Goal: Task Accomplishment & Management: Use online tool/utility

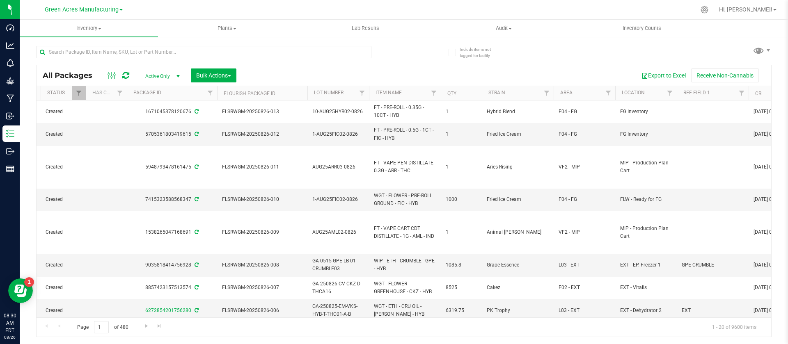
scroll to position [0, 174]
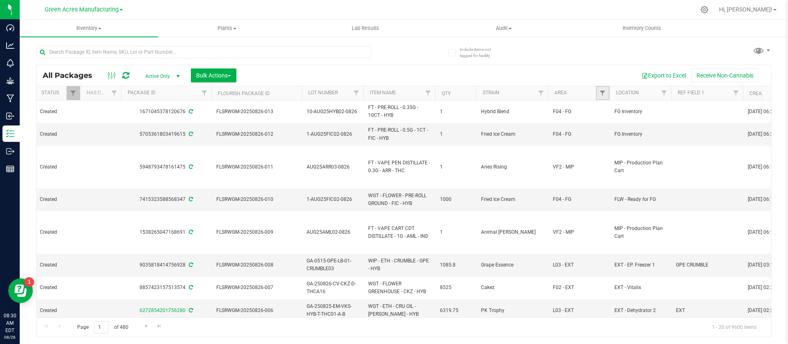
click at [605, 86] on link "Filter" at bounding box center [603, 93] width 14 height 14
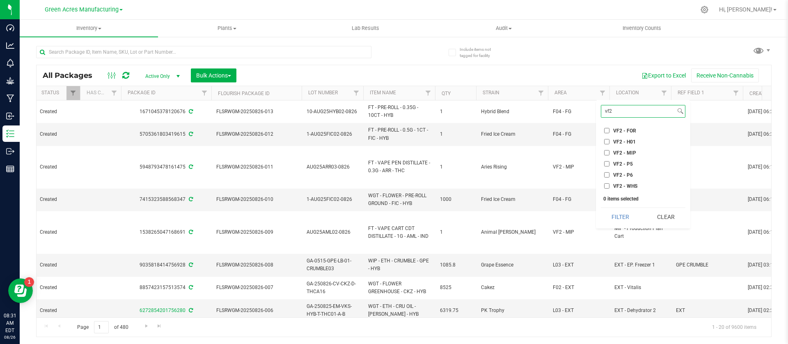
type input "vf2"
click at [623, 164] on span "VF2 - P5" at bounding box center [623, 164] width 20 height 5
click at [609, 164] on input "VF2 - P5" at bounding box center [606, 163] width 5 height 5
checkbox input "true"
click at [620, 223] on button "Filter" at bounding box center [620, 217] width 39 height 18
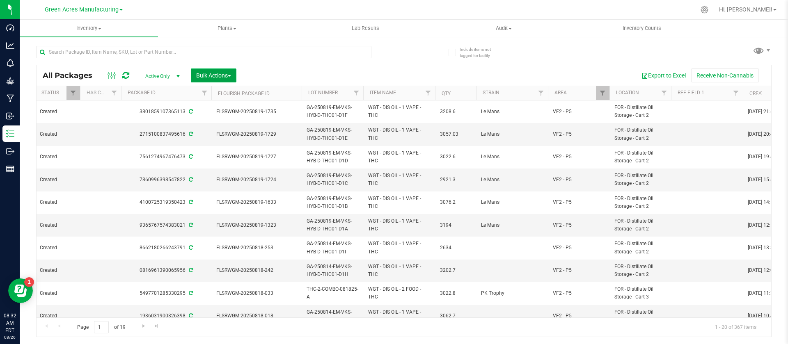
click at [211, 77] on span "Bulk Actions" at bounding box center [213, 75] width 35 height 7
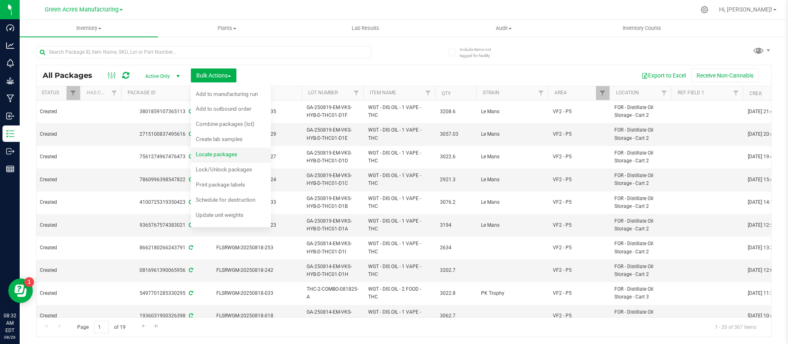
click at [225, 155] on span "Locate packages" at bounding box center [216, 154] width 41 height 7
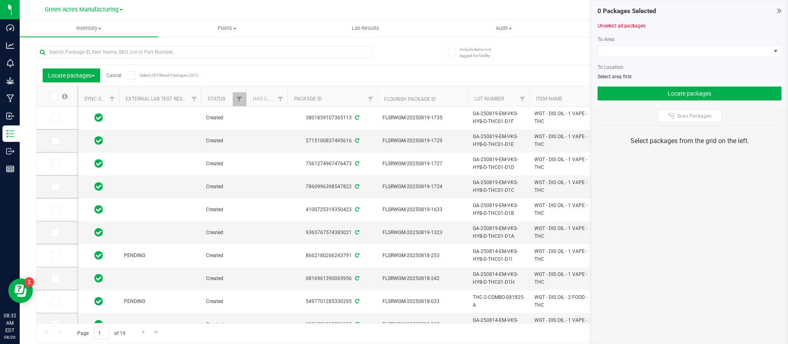
click at [613, 59] on div at bounding box center [689, 60] width 184 height 6
click at [609, 57] on span at bounding box center [689, 51] width 184 height 12
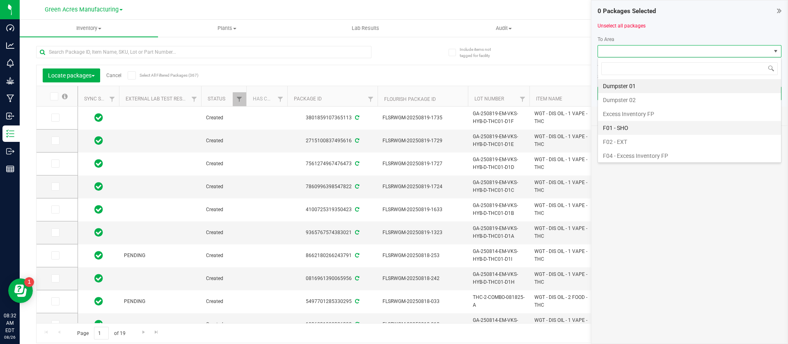
click at [655, 128] on li "F01 - SHO" at bounding box center [689, 128] width 183 height 14
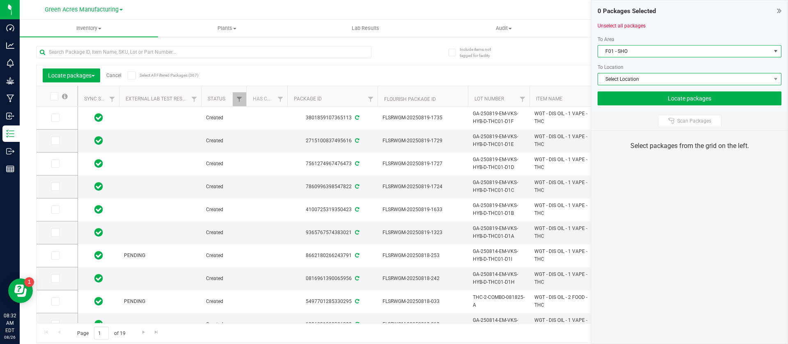
click at [636, 82] on span "Select Location" at bounding box center [684, 78] width 173 height 11
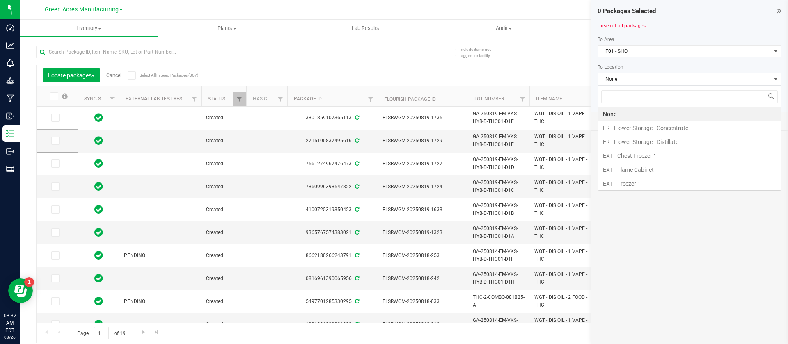
scroll to position [12, 184]
click at [681, 170] on li "EXT - Flame Cabinet" at bounding box center [689, 170] width 183 height 14
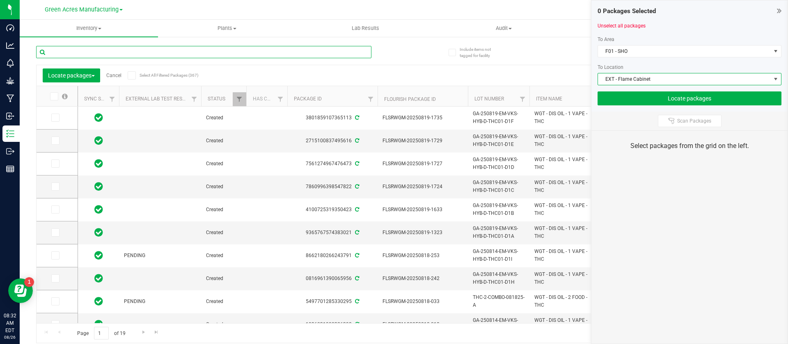
click at [190, 48] on input "text" at bounding box center [203, 52] width 335 height 12
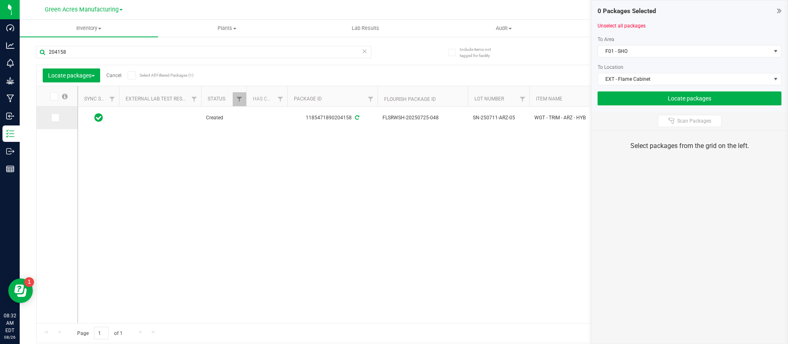
click at [52, 118] on icon at bounding box center [54, 118] width 5 height 0
click at [0, 0] on input "checkbox" at bounding box center [0, 0] width 0 height 0
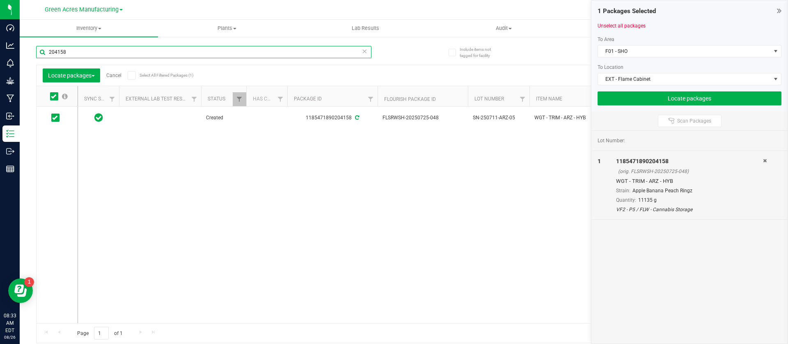
click at [82, 52] on input "204158" at bounding box center [203, 52] width 335 height 12
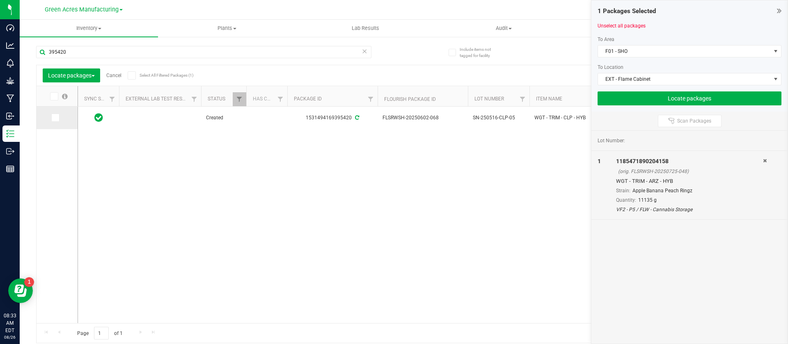
click at [55, 118] on icon at bounding box center [54, 118] width 5 height 0
click at [0, 0] on input "checkbox" at bounding box center [0, 0] width 0 height 0
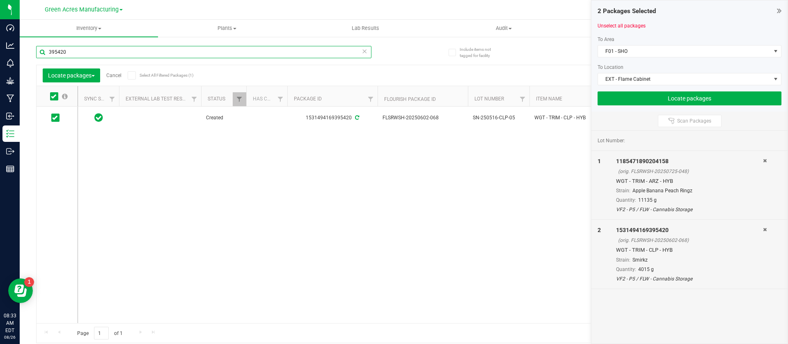
click at [72, 53] on input "395420" at bounding box center [203, 52] width 335 height 12
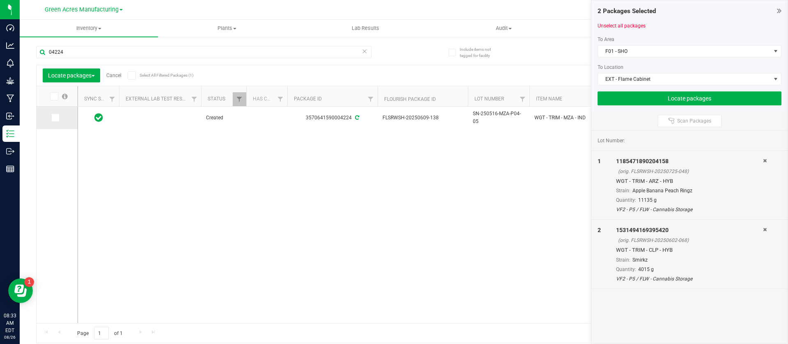
click at [56, 118] on icon at bounding box center [54, 118] width 5 height 0
click at [0, 0] on input "checkbox" at bounding box center [0, 0] width 0 height 0
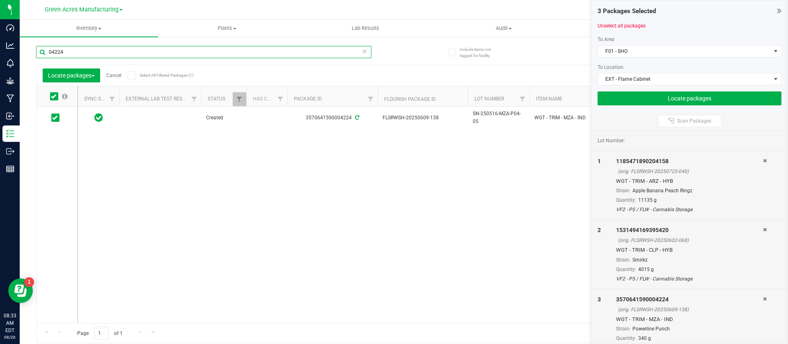
click at [78, 53] on input "04224" at bounding box center [203, 52] width 335 height 12
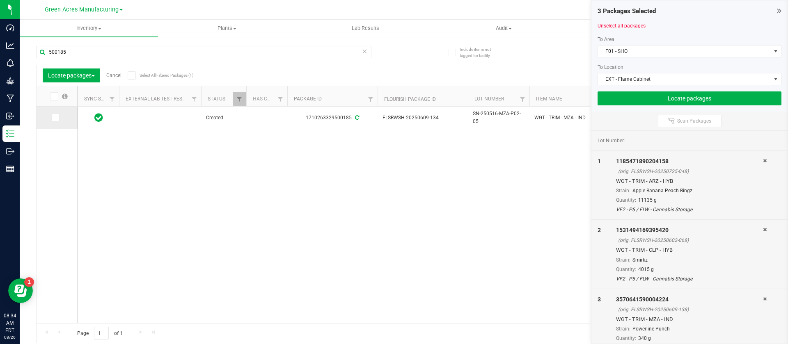
click at [57, 118] on icon at bounding box center [54, 118] width 5 height 0
click at [0, 0] on input "checkbox" at bounding box center [0, 0] width 0 height 0
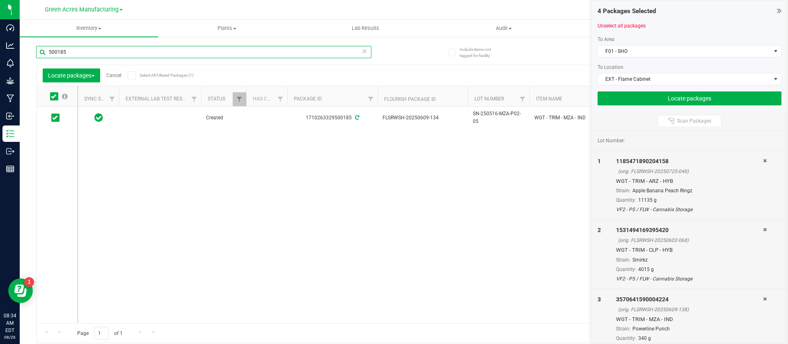
click at [75, 57] on input "500185" at bounding box center [203, 52] width 335 height 12
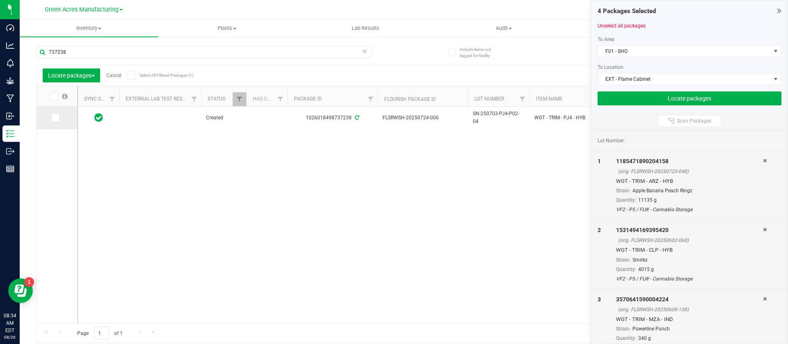
click at [54, 118] on icon at bounding box center [54, 118] width 5 height 0
click at [0, 0] on input "checkbox" at bounding box center [0, 0] width 0 height 0
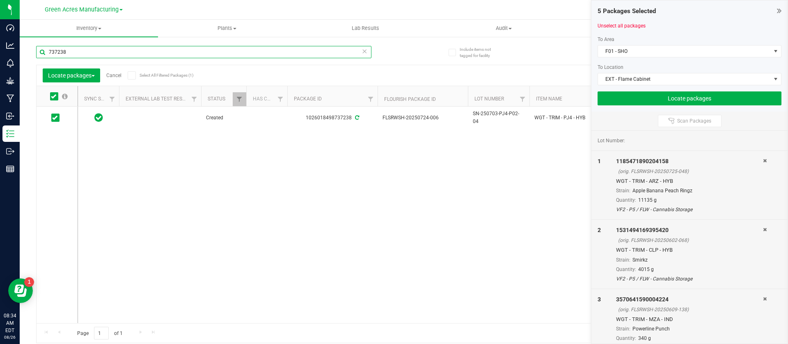
click at [80, 49] on input "737238" at bounding box center [203, 52] width 335 height 12
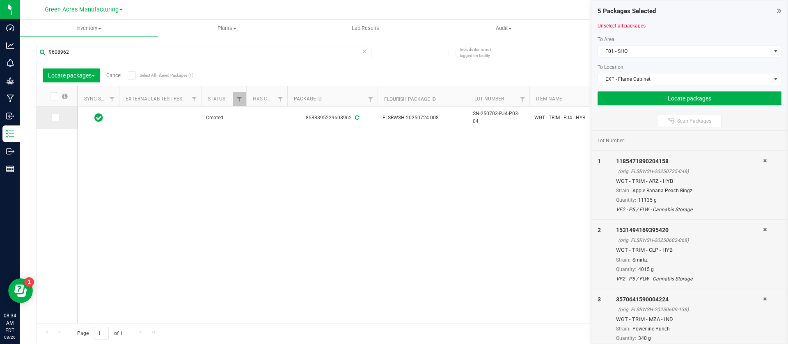
click at [55, 118] on icon at bounding box center [54, 118] width 5 height 0
click at [0, 0] on input "checkbox" at bounding box center [0, 0] width 0 height 0
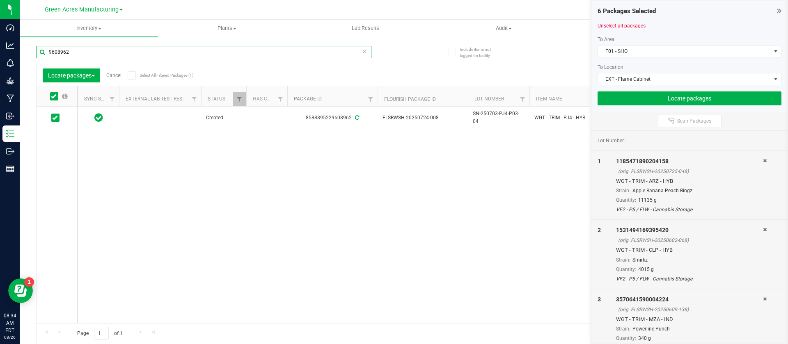
click at [80, 53] on input "9608962" at bounding box center [203, 52] width 335 height 12
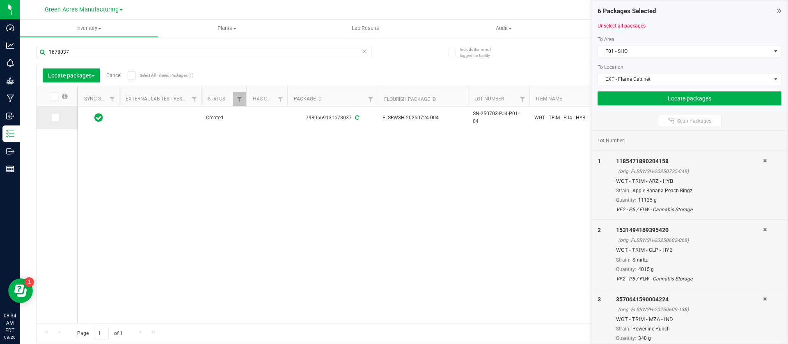
click at [56, 118] on icon at bounding box center [54, 118] width 5 height 0
click at [0, 0] on input "checkbox" at bounding box center [0, 0] width 0 height 0
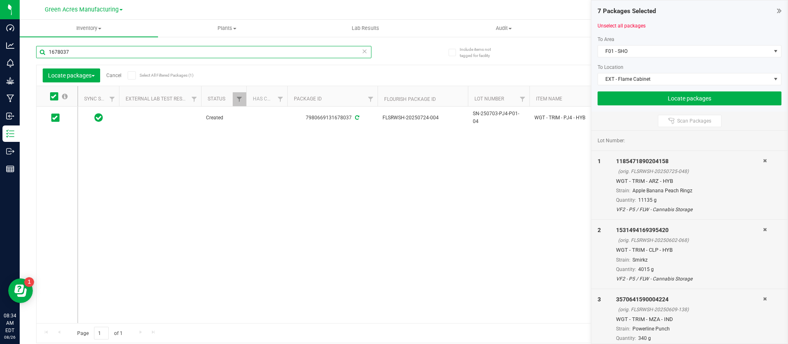
click at [72, 48] on input "1678037" at bounding box center [203, 52] width 335 height 12
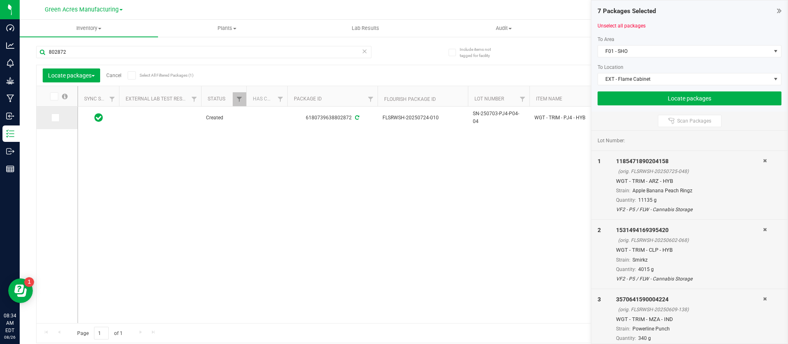
click at [57, 118] on icon at bounding box center [54, 118] width 5 height 0
click at [0, 0] on input "checkbox" at bounding box center [0, 0] width 0 height 0
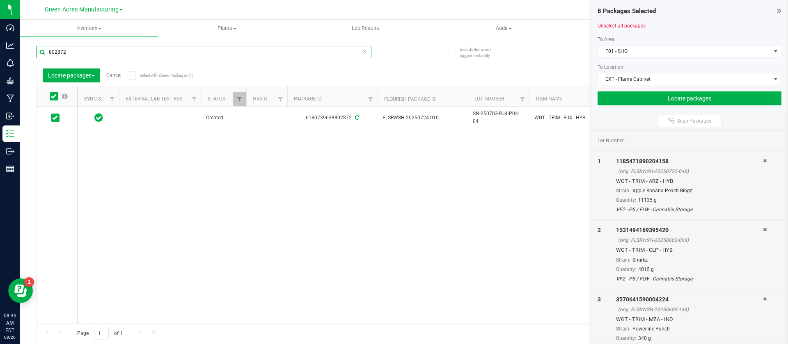
click at [73, 56] on input "802872" at bounding box center [203, 52] width 335 height 12
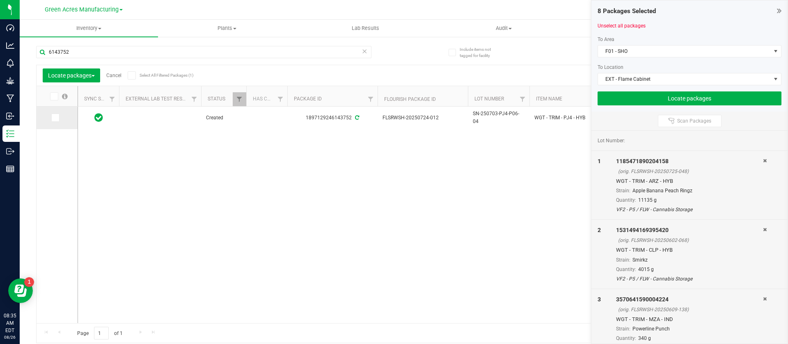
click at [56, 118] on icon at bounding box center [54, 118] width 5 height 0
click at [0, 0] on input "checkbox" at bounding box center [0, 0] width 0 height 0
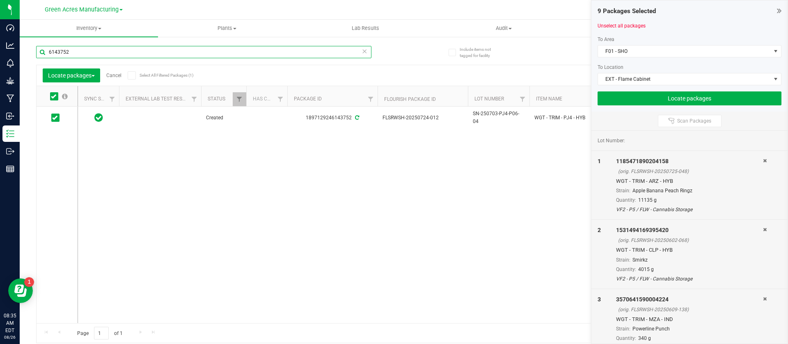
click at [75, 51] on input "6143752" at bounding box center [203, 52] width 335 height 12
click at [59, 117] on label at bounding box center [57, 118] width 12 height 8
click at [0, 0] on input "checkbox" at bounding box center [0, 0] width 0 height 0
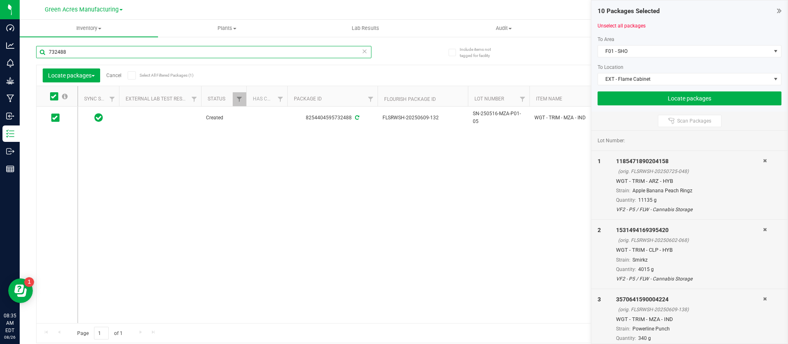
click at [71, 54] on input "732488" at bounding box center [203, 52] width 335 height 12
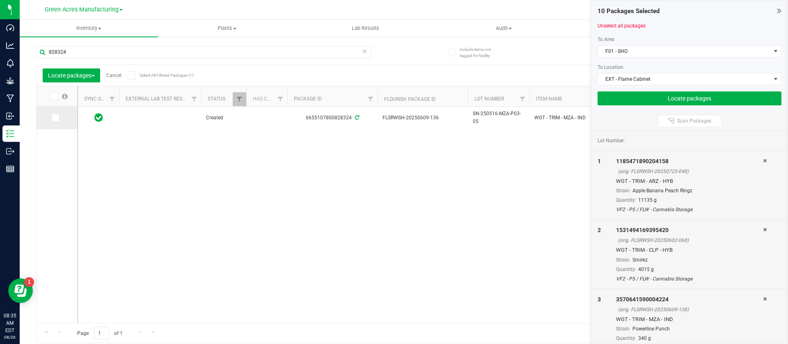
click at [48, 112] on td at bounding box center [57, 118] width 41 height 23
click at [57, 118] on icon at bounding box center [54, 118] width 5 height 0
click at [0, 0] on input "checkbox" at bounding box center [0, 0] width 0 height 0
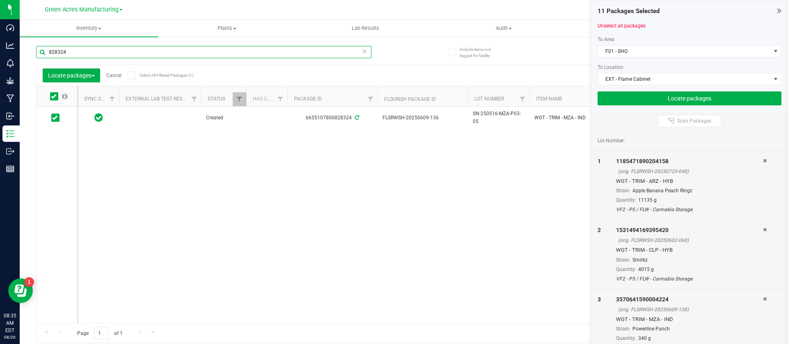
click at [74, 55] on input "828324" at bounding box center [203, 52] width 335 height 12
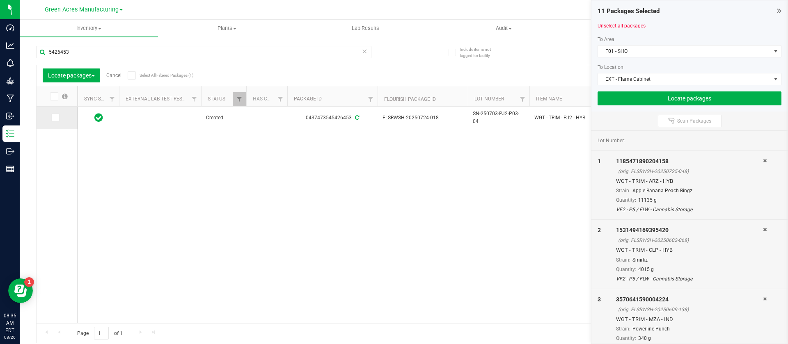
click at [55, 121] on span at bounding box center [55, 118] width 8 height 8
click at [0, 0] on input "checkbox" at bounding box center [0, 0] width 0 height 0
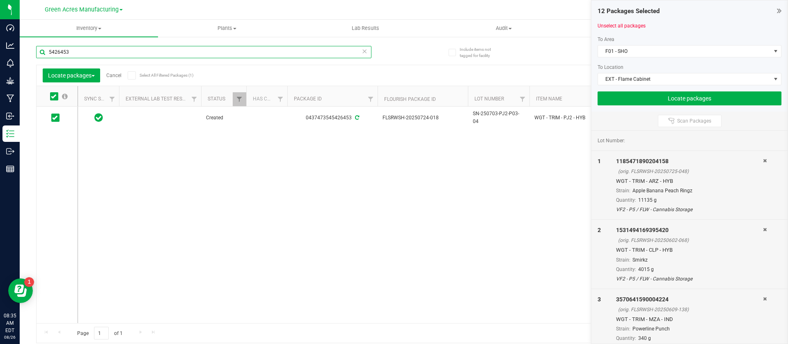
click at [72, 53] on input "5426453" at bounding box center [203, 52] width 335 height 12
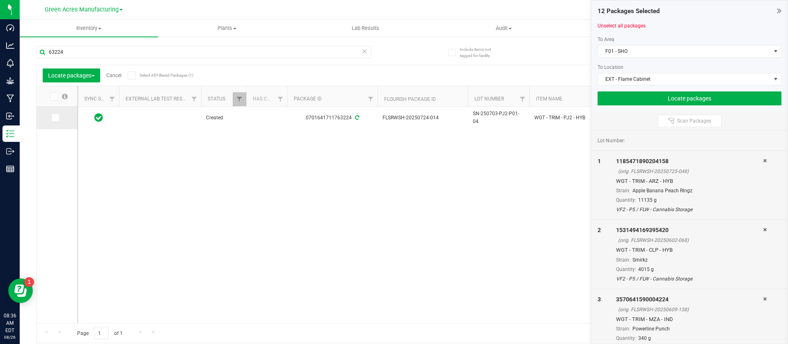
click at [57, 118] on icon at bounding box center [54, 118] width 5 height 0
click at [0, 0] on input "checkbox" at bounding box center [0, 0] width 0 height 0
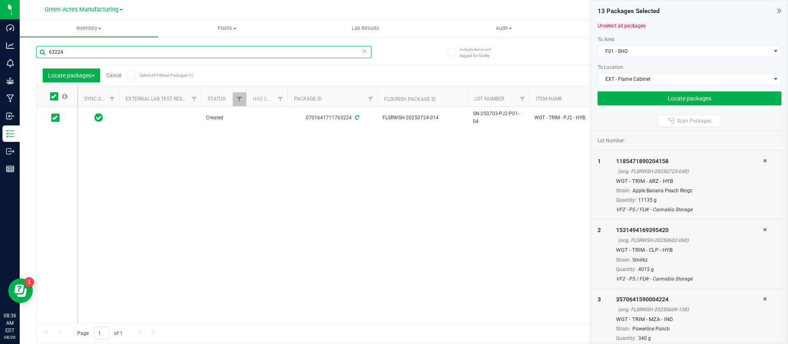
click at [69, 55] on input "63224" at bounding box center [203, 52] width 335 height 12
type input "3"
type input "9"
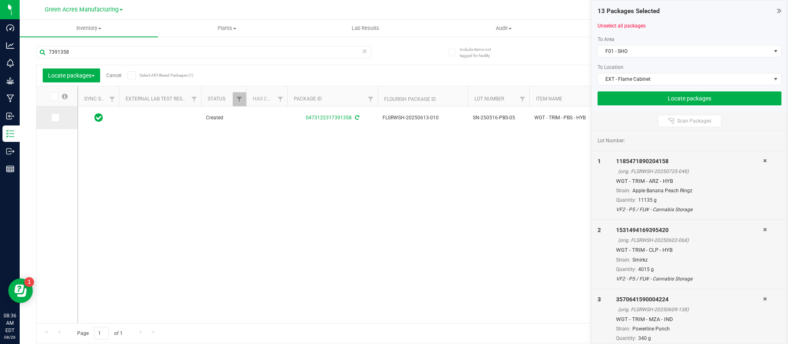
click at [57, 118] on icon at bounding box center [54, 118] width 5 height 0
click at [0, 0] on input "checkbox" at bounding box center [0, 0] width 0 height 0
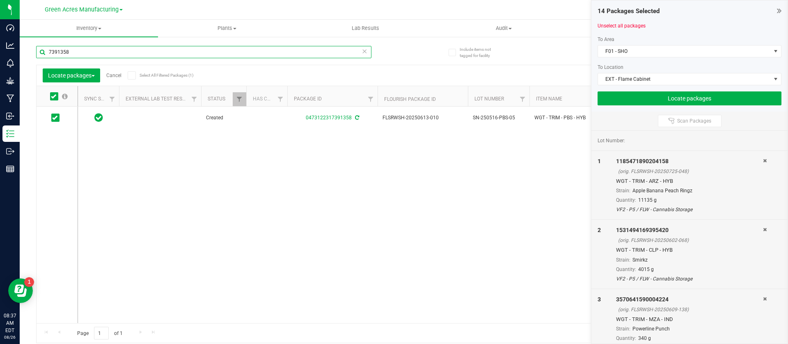
click at [84, 51] on input "7391358" at bounding box center [203, 52] width 335 height 12
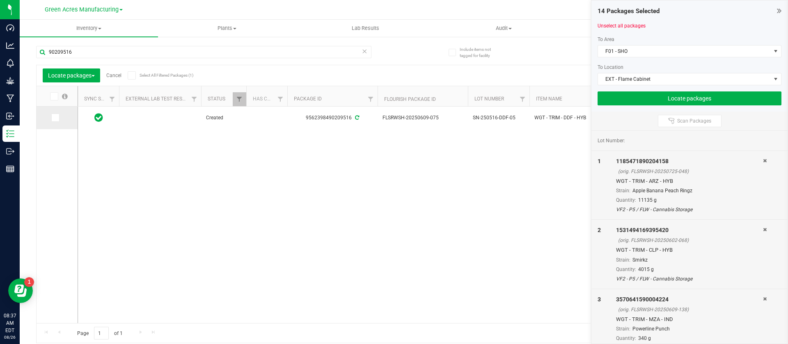
click at [55, 118] on icon at bounding box center [54, 118] width 5 height 0
click at [0, 0] on input "checkbox" at bounding box center [0, 0] width 0 height 0
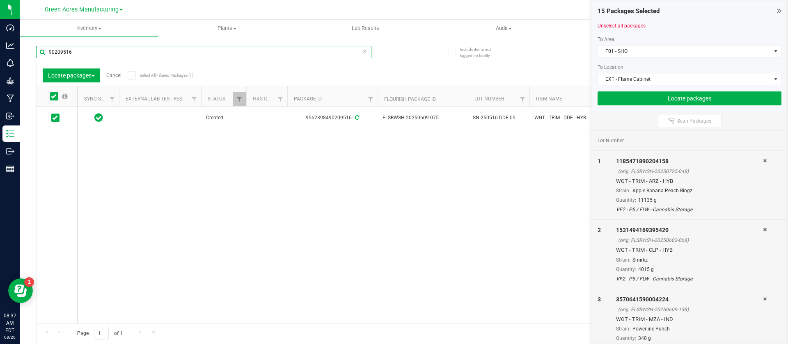
click at [78, 51] on input "90209516" at bounding box center [203, 52] width 335 height 12
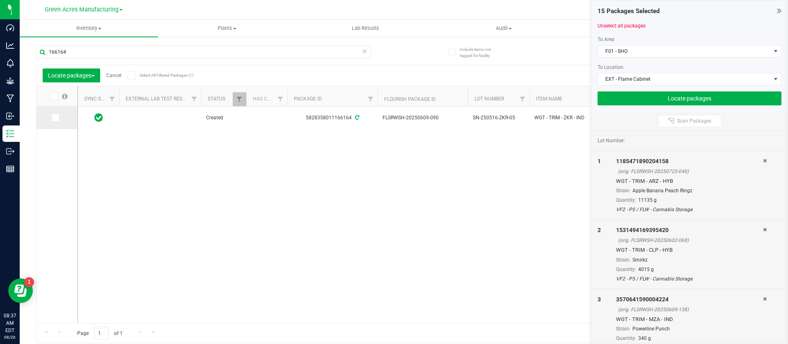
click at [59, 117] on span at bounding box center [55, 118] width 8 height 8
click at [0, 0] on input "checkbox" at bounding box center [0, 0] width 0 height 0
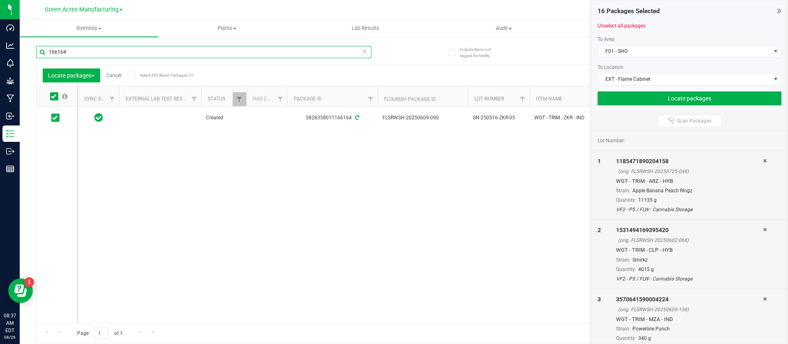
click at [83, 49] on input "166164" at bounding box center [203, 52] width 335 height 12
click at [55, 118] on icon at bounding box center [54, 118] width 5 height 0
click at [0, 0] on input "checkbox" at bounding box center [0, 0] width 0 height 0
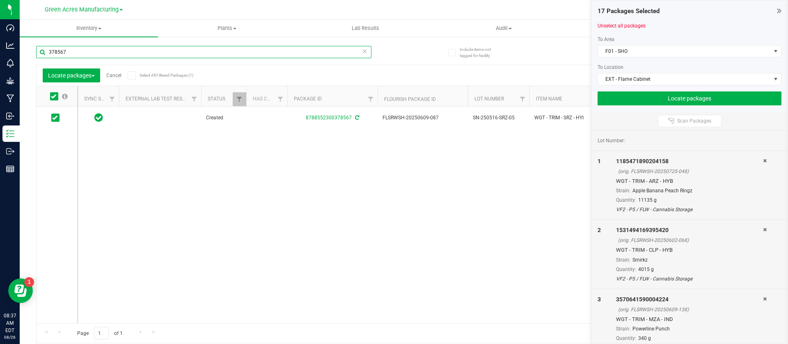
click at [80, 49] on input "378567" at bounding box center [203, 52] width 335 height 12
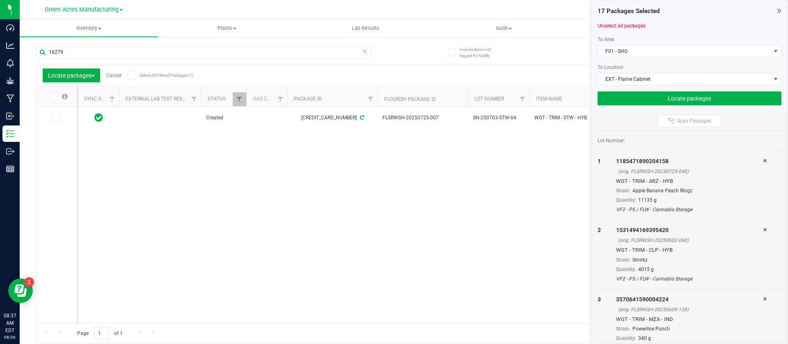
click at [58, 120] on span at bounding box center [55, 118] width 8 height 8
click at [0, 0] on input "checkbox" at bounding box center [0, 0] width 0 height 0
click at [77, 47] on input "16279" at bounding box center [203, 52] width 335 height 12
click at [55, 118] on icon at bounding box center [54, 118] width 5 height 0
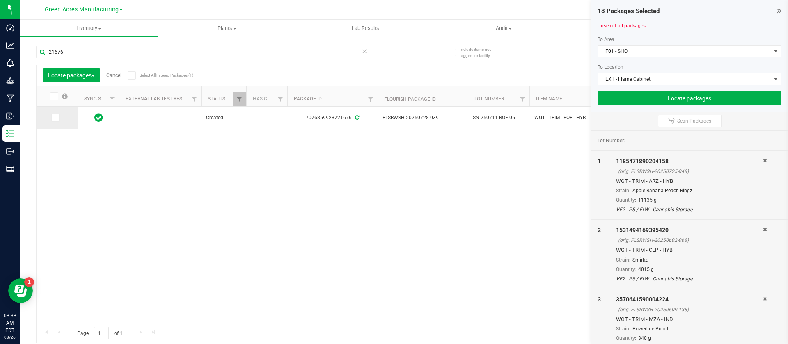
click at [0, 0] on input "checkbox" at bounding box center [0, 0] width 0 height 0
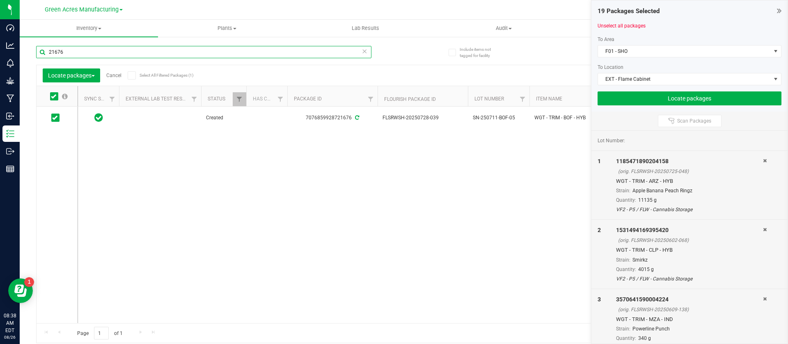
click at [66, 54] on input "21676" at bounding box center [203, 52] width 335 height 12
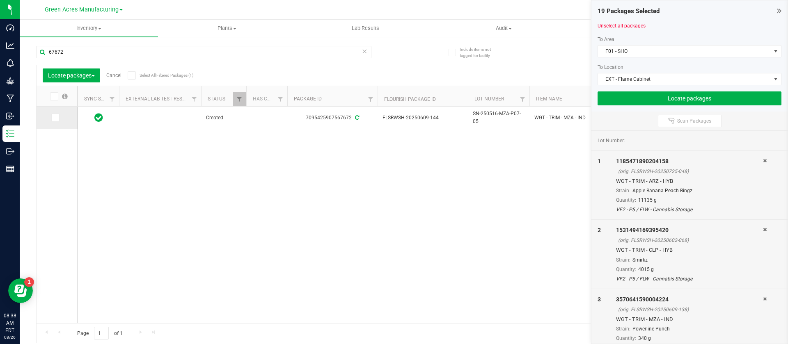
click at [56, 118] on icon at bounding box center [54, 118] width 5 height 0
click at [0, 0] on input "checkbox" at bounding box center [0, 0] width 0 height 0
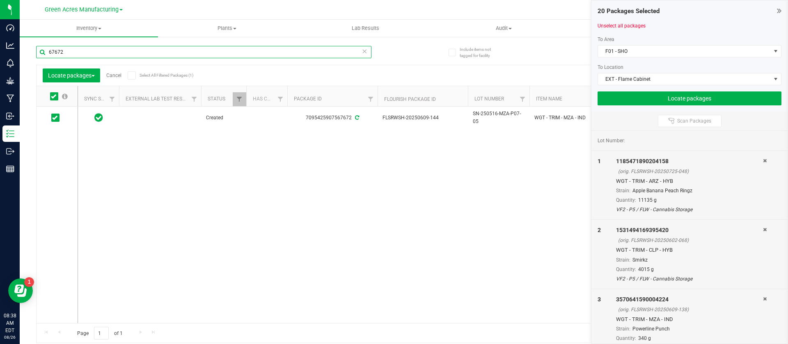
click at [71, 53] on input "67672" at bounding box center [203, 52] width 335 height 12
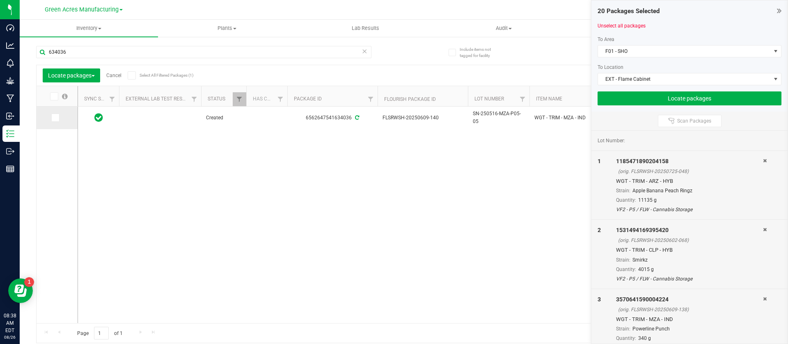
click at [56, 112] on td at bounding box center [57, 118] width 41 height 23
click at [56, 118] on icon at bounding box center [54, 118] width 5 height 0
click at [0, 0] on input "checkbox" at bounding box center [0, 0] width 0 height 0
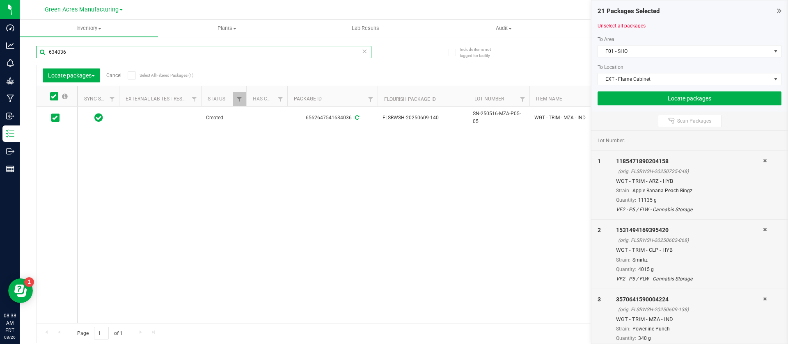
click at [69, 52] on input "634036" at bounding box center [203, 52] width 335 height 12
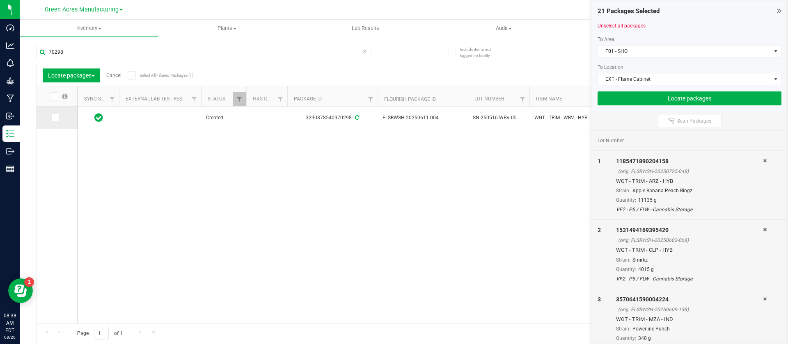
click at [59, 116] on span at bounding box center [55, 118] width 8 height 8
click at [0, 0] on input "checkbox" at bounding box center [0, 0] width 0 height 0
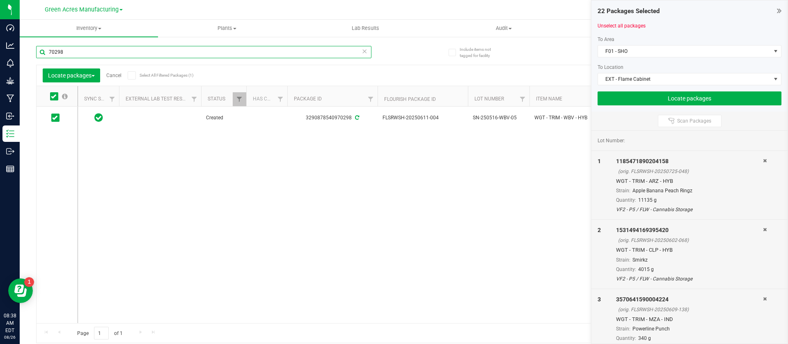
click at [66, 57] on input "70298" at bounding box center [203, 52] width 335 height 12
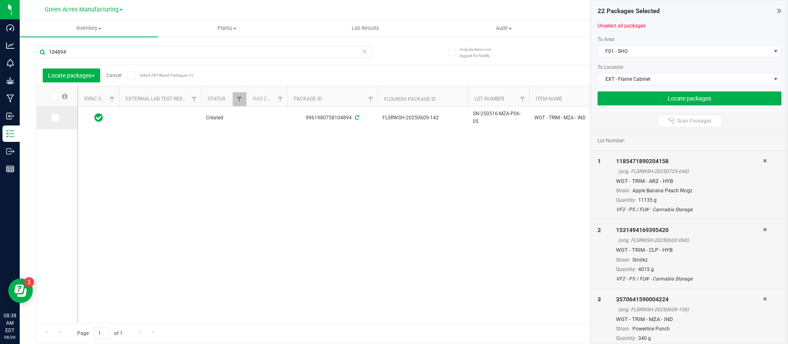
click at [57, 118] on icon at bounding box center [54, 118] width 5 height 0
click at [0, 0] on input "checkbox" at bounding box center [0, 0] width 0 height 0
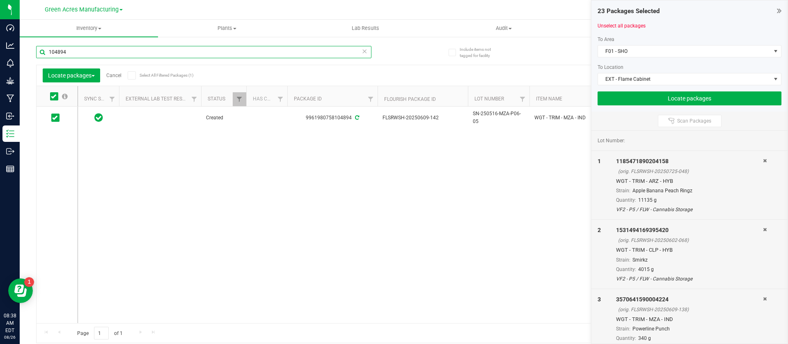
click at [74, 54] on input "104894" at bounding box center [203, 52] width 335 height 12
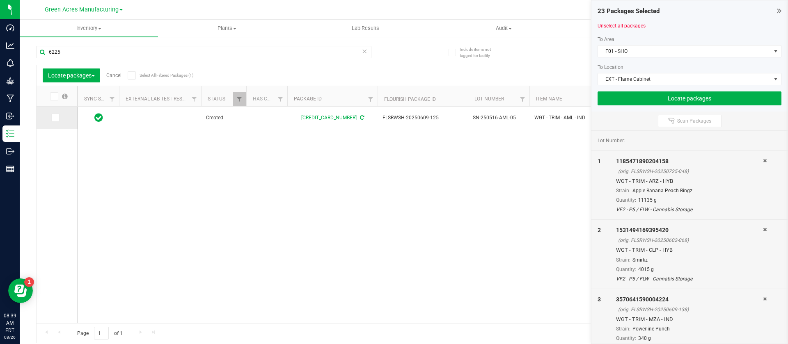
click at [58, 119] on span at bounding box center [55, 118] width 8 height 8
click at [0, 0] on input "checkbox" at bounding box center [0, 0] width 0 height 0
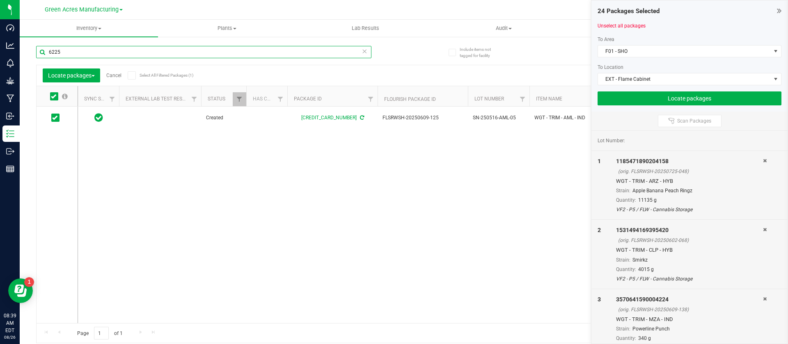
click at [75, 55] on input "6225" at bounding box center [203, 52] width 335 height 12
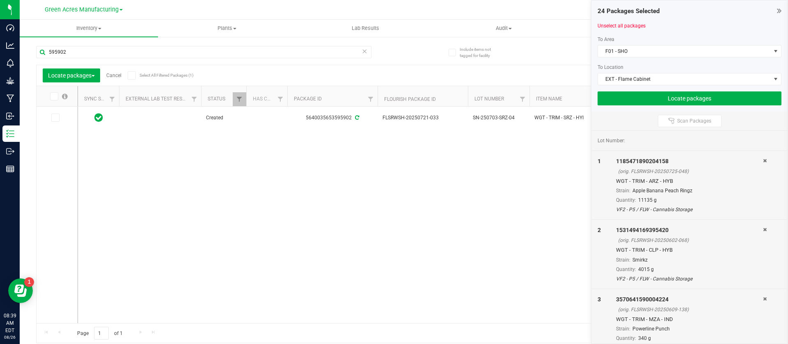
click at [59, 121] on span at bounding box center [55, 118] width 8 height 8
click at [0, 0] on input "checkbox" at bounding box center [0, 0] width 0 height 0
click at [78, 52] on input "595902" at bounding box center [203, 52] width 335 height 12
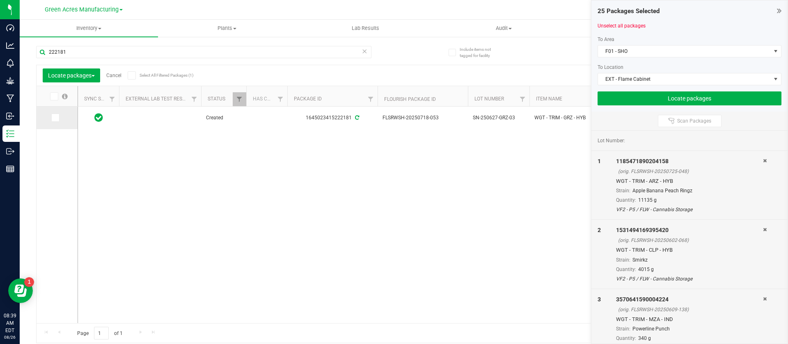
click at [55, 118] on icon at bounding box center [54, 118] width 5 height 0
click at [0, 0] on input "checkbox" at bounding box center [0, 0] width 0 height 0
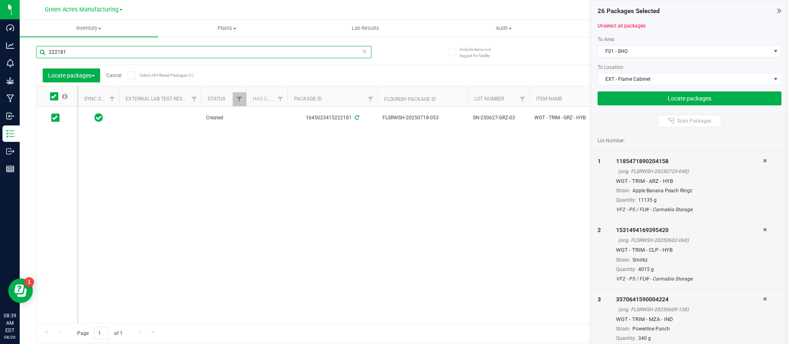
click at [77, 50] on input "222181" at bounding box center [203, 52] width 335 height 12
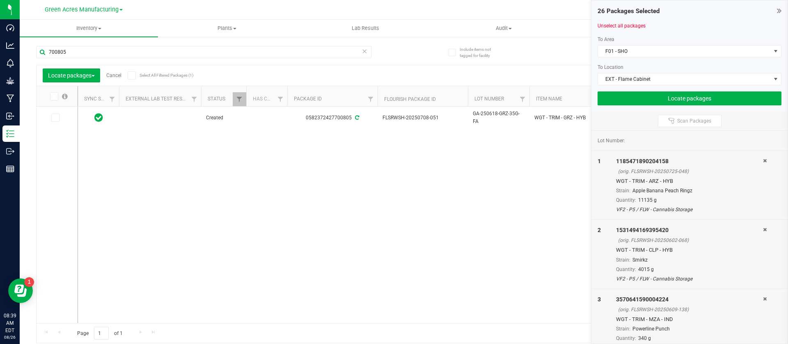
click at [57, 118] on icon at bounding box center [54, 118] width 5 height 0
click at [0, 0] on input "checkbox" at bounding box center [0, 0] width 0 height 0
click at [71, 57] on input "700805" at bounding box center [203, 52] width 335 height 12
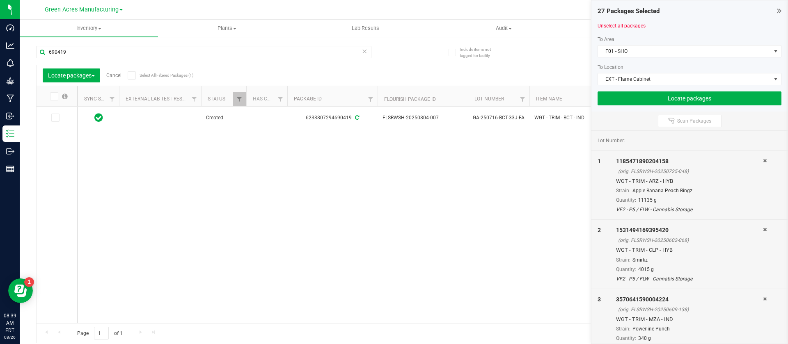
click at [55, 118] on icon at bounding box center [54, 118] width 5 height 0
click at [0, 0] on input "checkbox" at bounding box center [0, 0] width 0 height 0
click at [69, 51] on input "690419" at bounding box center [203, 52] width 335 height 12
click at [55, 118] on icon at bounding box center [54, 118] width 5 height 0
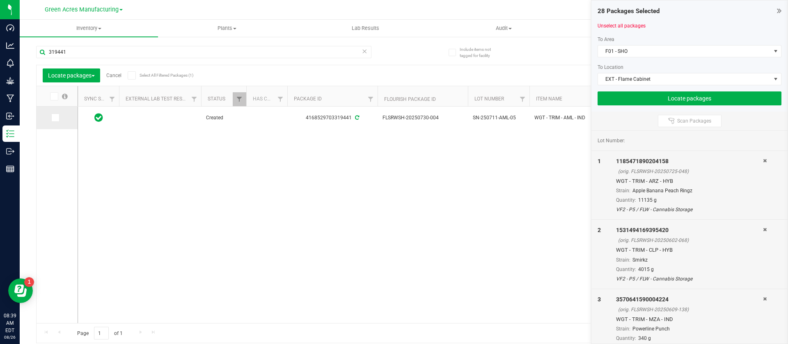
click at [0, 0] on input "checkbox" at bounding box center [0, 0] width 0 height 0
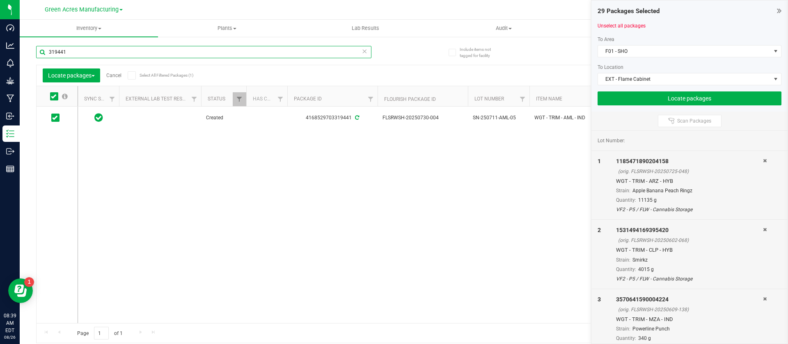
click at [80, 53] on input "319441" at bounding box center [203, 52] width 335 height 12
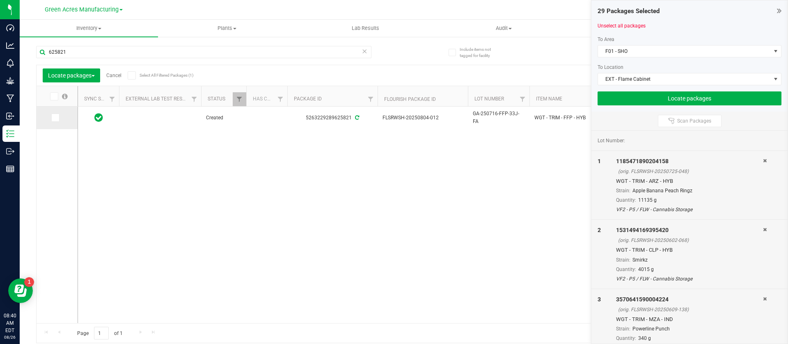
click at [53, 118] on icon at bounding box center [54, 118] width 5 height 0
click at [0, 0] on input "checkbox" at bounding box center [0, 0] width 0 height 0
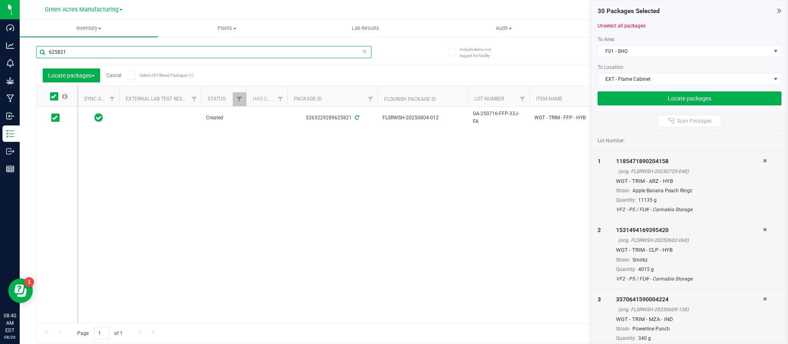
click at [92, 49] on input "625821" at bounding box center [203, 52] width 335 height 12
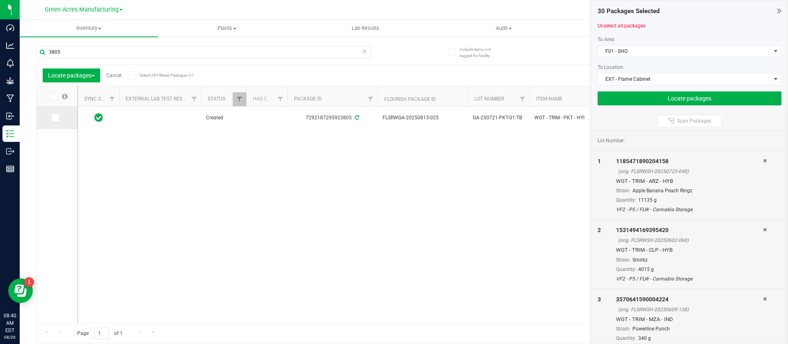
click at [58, 120] on span at bounding box center [55, 118] width 8 height 8
click at [0, 0] on input "checkbox" at bounding box center [0, 0] width 0 height 0
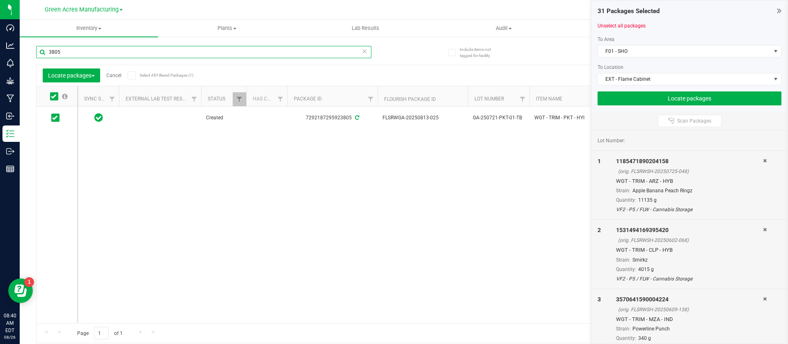
click at [72, 56] on input "3805" at bounding box center [203, 52] width 335 height 12
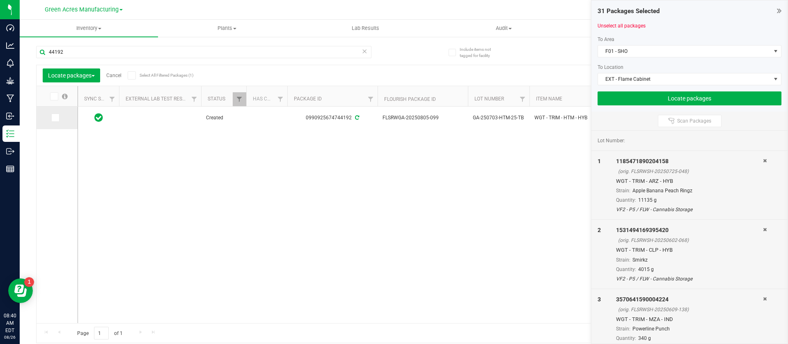
click at [55, 118] on icon at bounding box center [54, 118] width 5 height 0
click at [0, 0] on input "checkbox" at bounding box center [0, 0] width 0 height 0
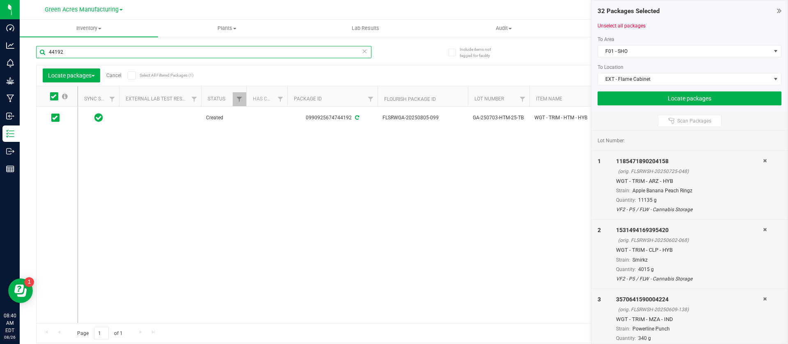
click at [71, 51] on input "44192" at bounding box center [203, 52] width 335 height 12
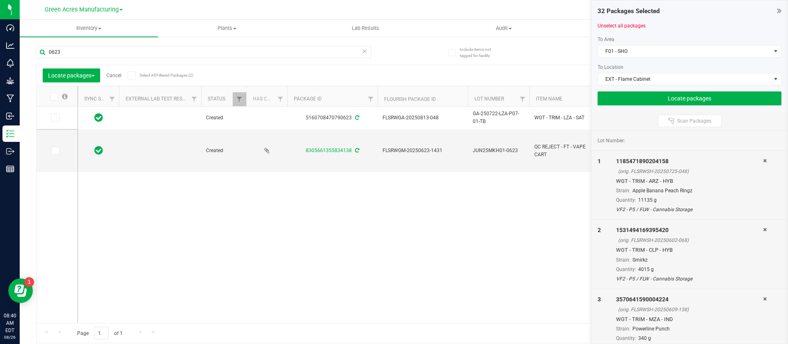
click at [56, 118] on icon at bounding box center [54, 118] width 5 height 0
click at [0, 0] on input "checkbox" at bounding box center [0, 0] width 0 height 0
click at [62, 56] on input "0623" at bounding box center [203, 52] width 335 height 12
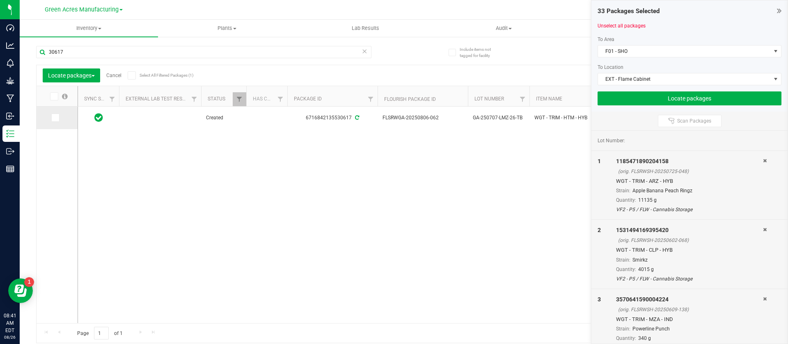
click at [57, 118] on icon at bounding box center [54, 118] width 5 height 0
click at [0, 0] on input "checkbox" at bounding box center [0, 0] width 0 height 0
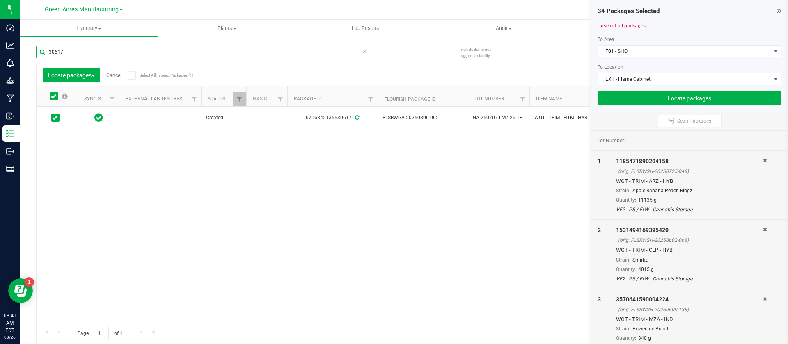
click at [71, 50] on input "30617" at bounding box center [203, 52] width 335 height 12
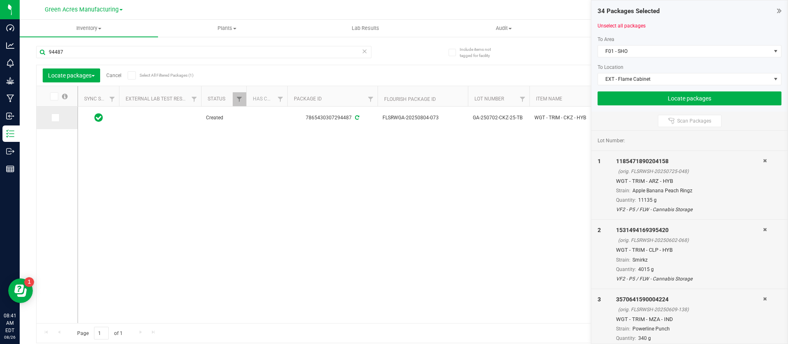
click at [57, 118] on icon at bounding box center [54, 118] width 5 height 0
click at [0, 0] on input "checkbox" at bounding box center [0, 0] width 0 height 0
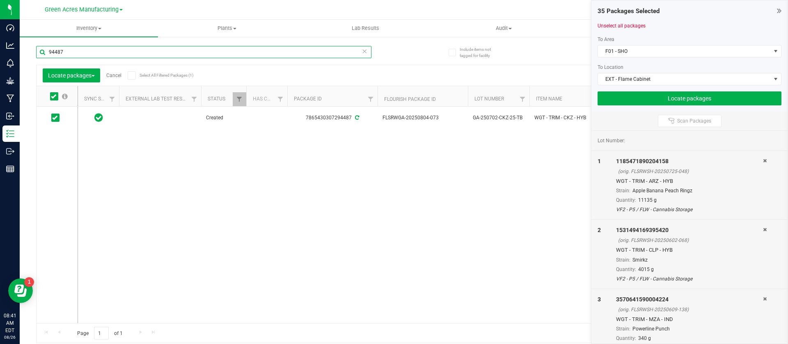
click at [69, 49] on input "94487" at bounding box center [203, 52] width 335 height 12
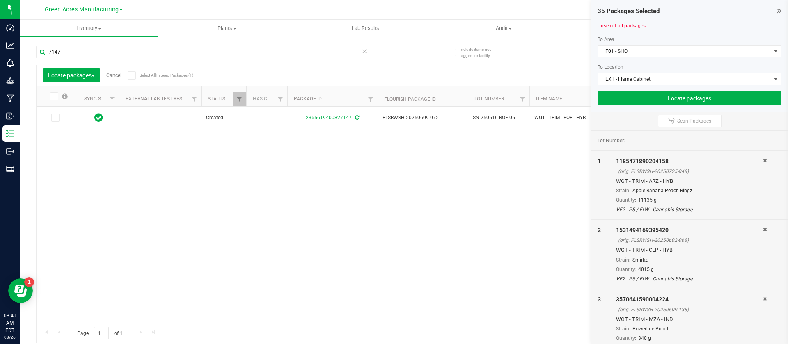
click at [57, 116] on span at bounding box center [55, 118] width 8 height 8
click at [0, 0] on input "checkbox" at bounding box center [0, 0] width 0 height 0
click at [76, 55] on input "7147" at bounding box center [203, 52] width 335 height 12
click at [58, 120] on span at bounding box center [55, 118] width 8 height 8
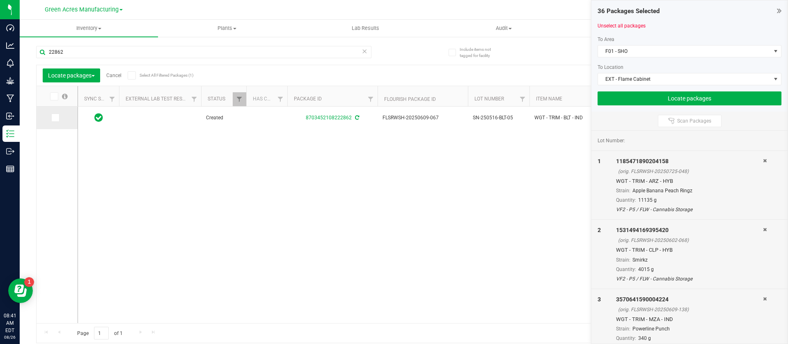
click at [0, 0] on input "checkbox" at bounding box center [0, 0] width 0 height 0
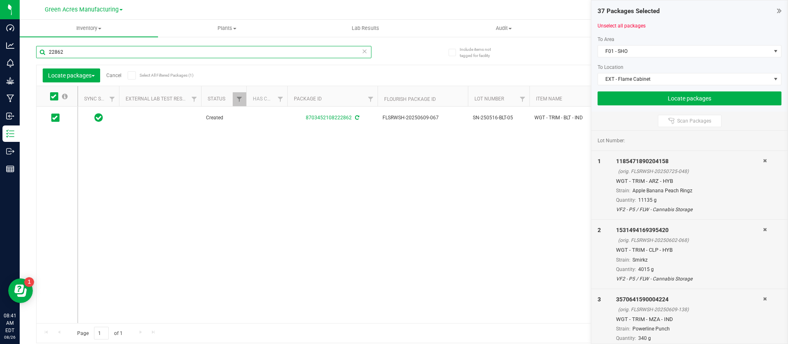
click at [72, 49] on input "22862" at bounding box center [203, 52] width 335 height 12
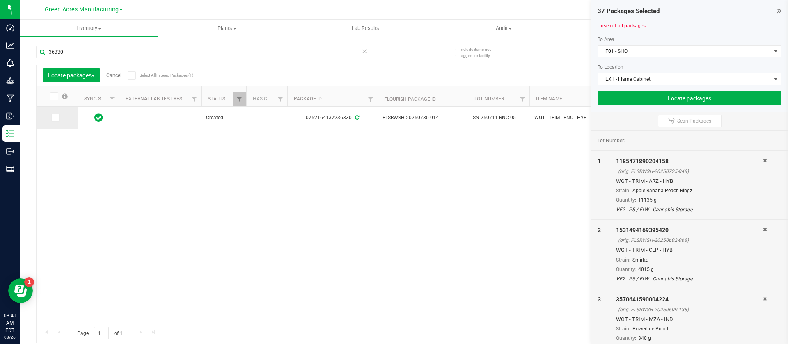
click at [55, 113] on td at bounding box center [57, 118] width 41 height 23
click at [55, 118] on icon at bounding box center [54, 118] width 5 height 0
click at [0, 0] on input "checkbox" at bounding box center [0, 0] width 0 height 0
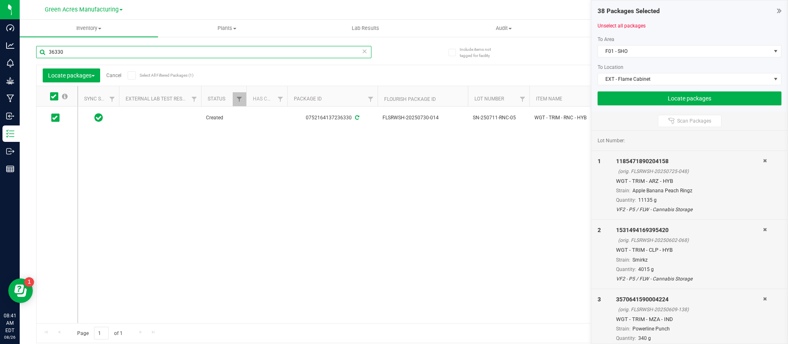
click at [69, 50] on input "36330" at bounding box center [203, 52] width 335 height 12
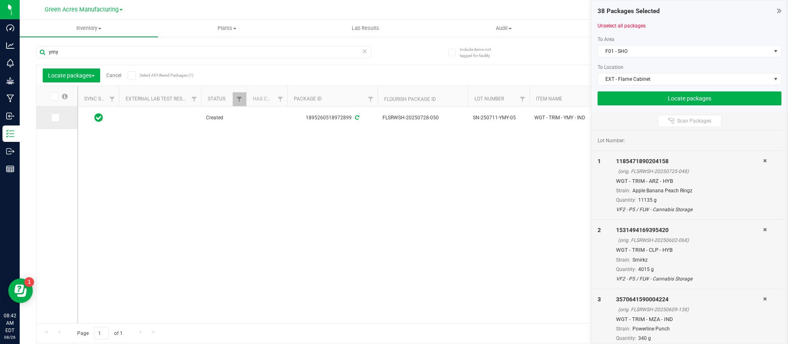
click at [58, 116] on span at bounding box center [55, 118] width 8 height 8
click at [0, 0] on input "checkbox" at bounding box center [0, 0] width 0 height 0
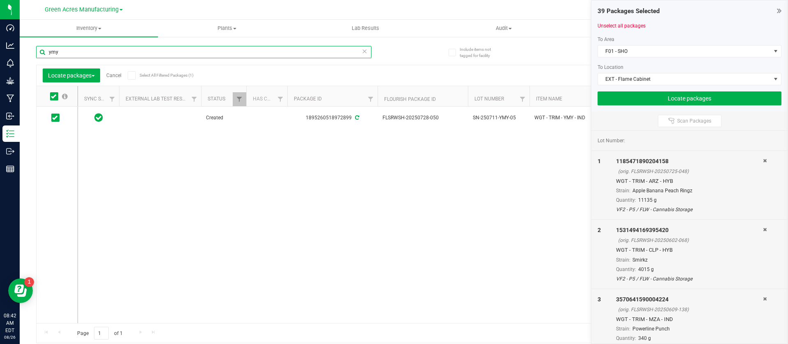
click at [92, 53] on input "ymy" at bounding box center [203, 52] width 335 height 12
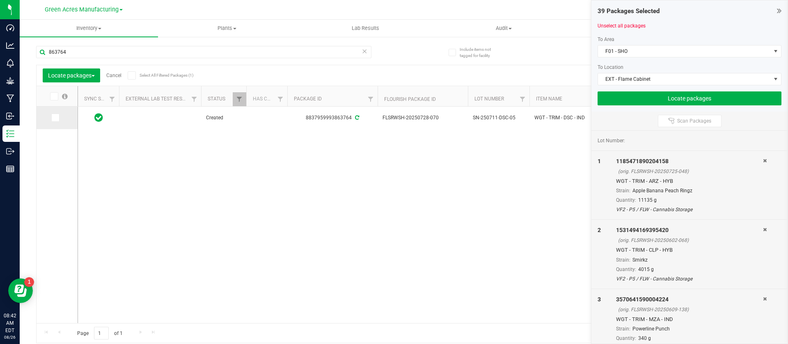
click at [56, 118] on icon at bounding box center [54, 118] width 5 height 0
click at [0, 0] on input "checkbox" at bounding box center [0, 0] width 0 height 0
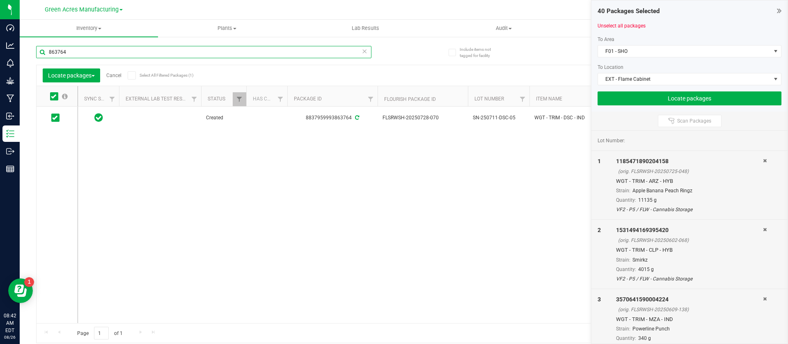
click at [76, 52] on input "863764" at bounding box center [203, 52] width 335 height 12
click at [58, 119] on span at bounding box center [55, 118] width 8 height 8
click at [0, 0] on input "checkbox" at bounding box center [0, 0] width 0 height 0
click at [80, 50] on input "5413273" at bounding box center [203, 52] width 335 height 12
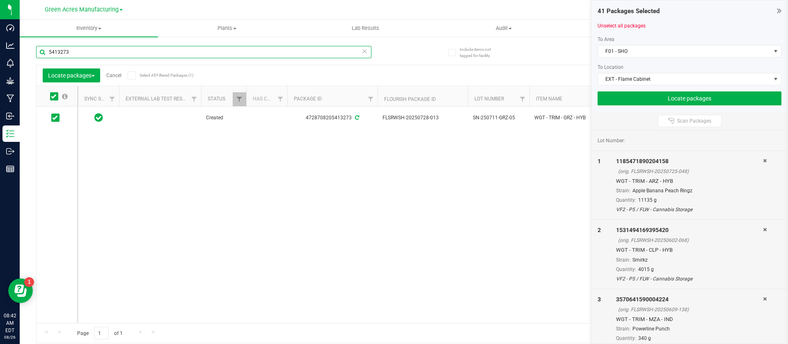
click at [80, 50] on input "5413273" at bounding box center [203, 52] width 335 height 12
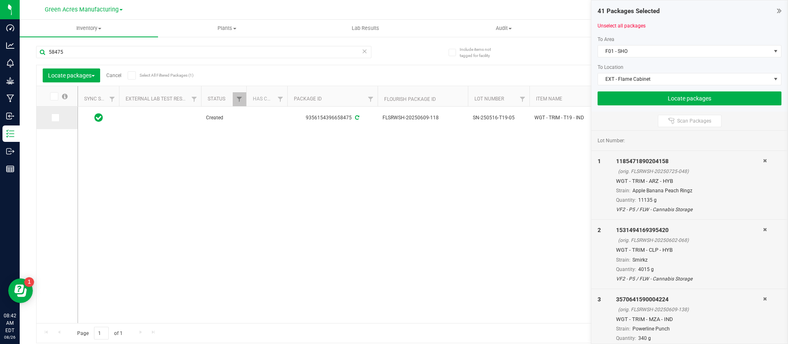
click at [61, 117] on label at bounding box center [57, 118] width 12 height 8
click at [0, 0] on input "checkbox" at bounding box center [0, 0] width 0 height 0
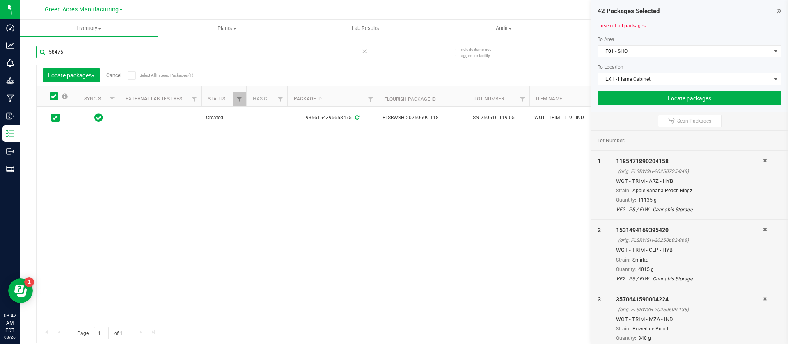
click at [89, 51] on input "58475" at bounding box center [203, 52] width 335 height 12
click at [57, 118] on icon at bounding box center [54, 118] width 5 height 0
click at [0, 0] on input "checkbox" at bounding box center [0, 0] width 0 height 0
click at [68, 58] on input "00924" at bounding box center [203, 52] width 335 height 12
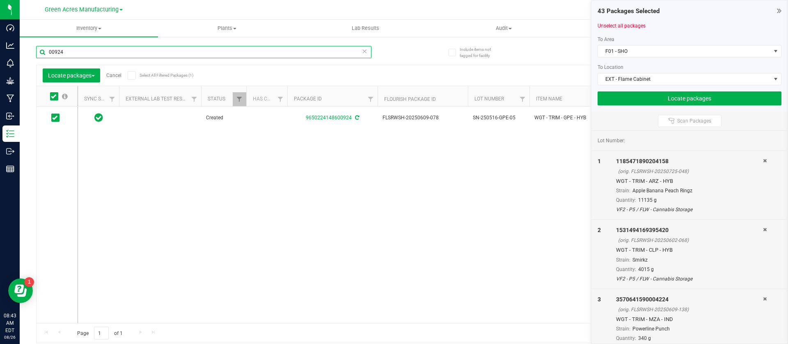
click at [68, 58] on input "00924" at bounding box center [203, 52] width 335 height 12
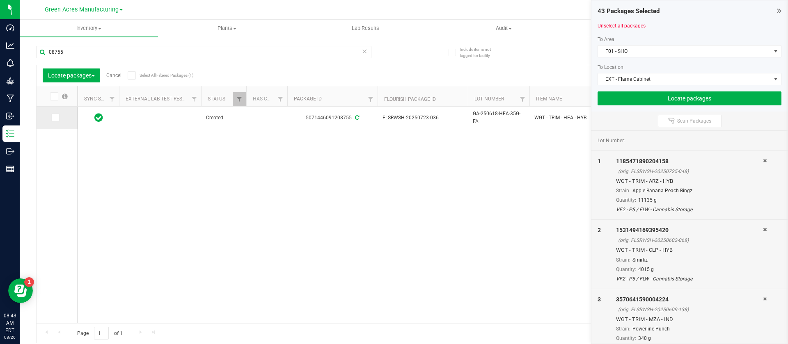
click at [56, 118] on icon at bounding box center [54, 118] width 5 height 0
click at [0, 0] on input "checkbox" at bounding box center [0, 0] width 0 height 0
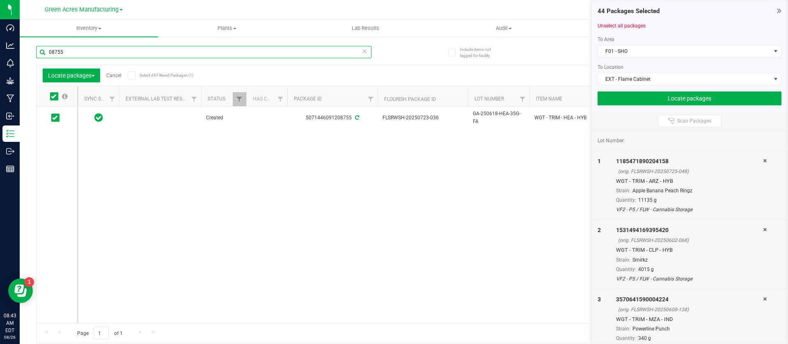
click at [79, 51] on input "08755" at bounding box center [203, 52] width 335 height 12
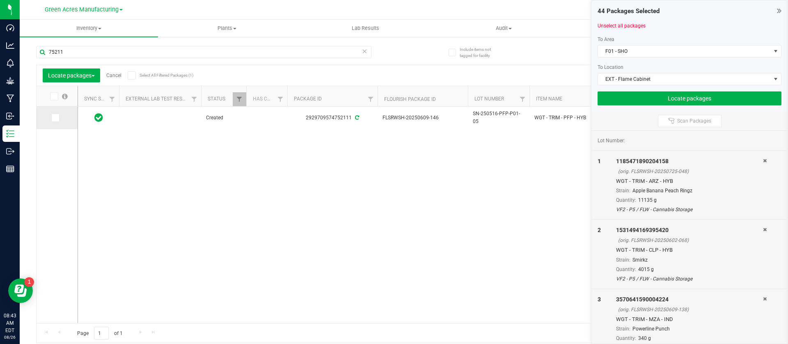
click at [53, 118] on icon at bounding box center [54, 118] width 5 height 0
click at [0, 0] on input "checkbox" at bounding box center [0, 0] width 0 height 0
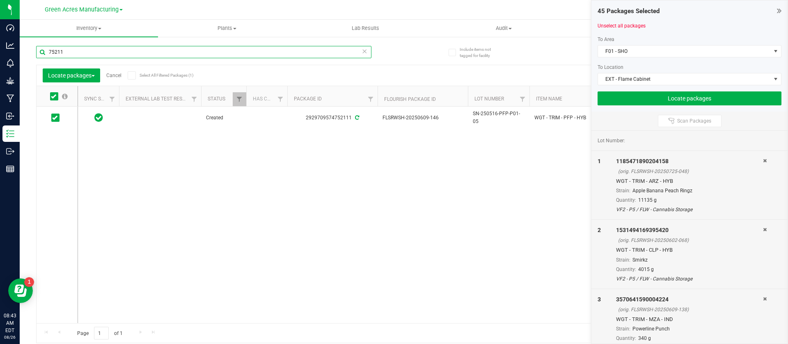
click at [69, 53] on input "75211" at bounding box center [203, 52] width 335 height 12
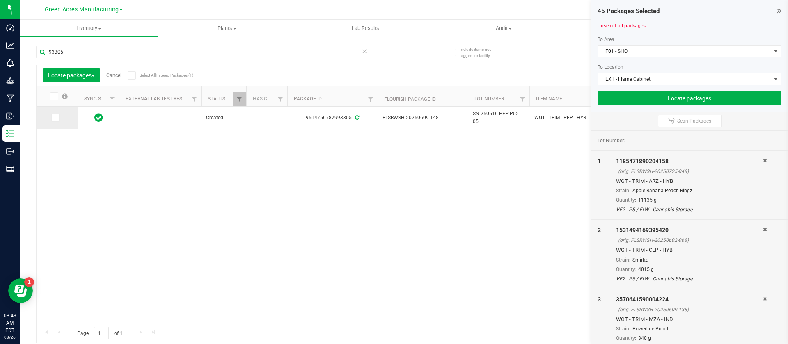
click at [58, 114] on span at bounding box center [55, 118] width 8 height 8
click at [0, 0] on input "checkbox" at bounding box center [0, 0] width 0 height 0
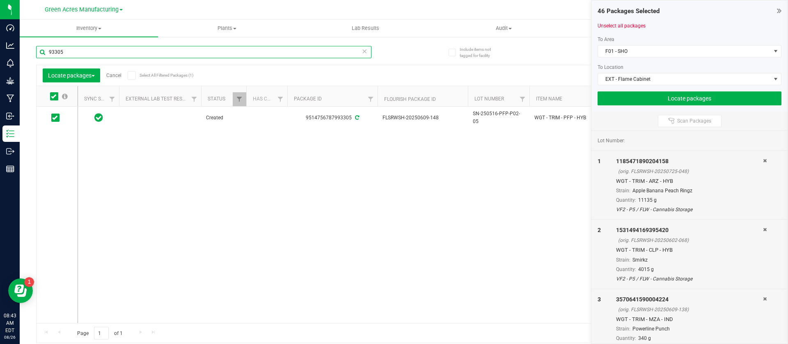
click at [70, 51] on input "93305" at bounding box center [203, 52] width 335 height 12
click at [55, 118] on icon at bounding box center [54, 118] width 5 height 0
click at [0, 0] on input "checkbox" at bounding box center [0, 0] width 0 height 0
click at [80, 52] on input "916259" at bounding box center [203, 52] width 335 height 12
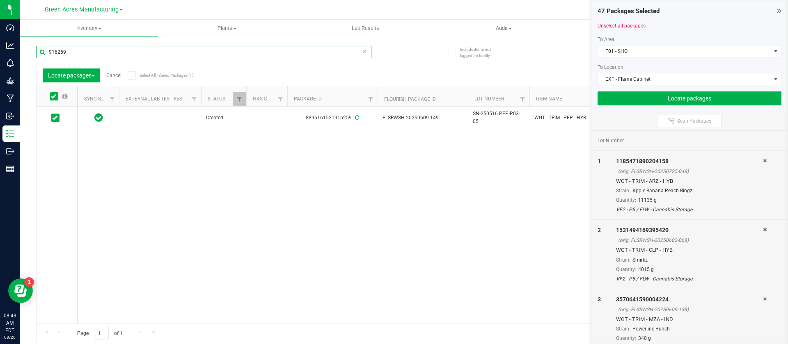
click at [80, 52] on input "916259" at bounding box center [203, 52] width 335 height 12
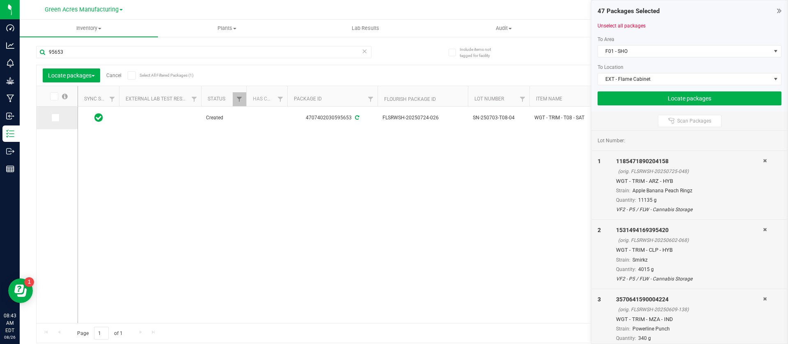
click at [55, 118] on icon at bounding box center [54, 118] width 5 height 0
click at [0, 0] on input "checkbox" at bounding box center [0, 0] width 0 height 0
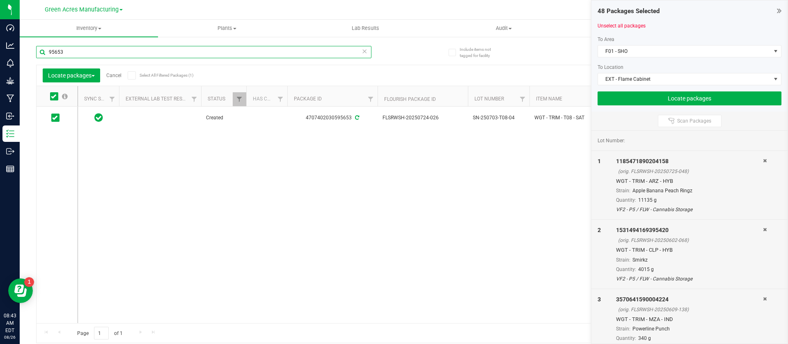
click at [70, 55] on input "95653" at bounding box center [203, 52] width 335 height 12
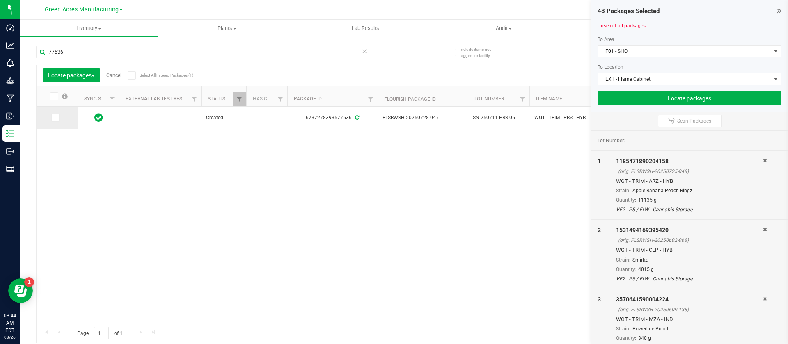
click at [54, 118] on icon at bounding box center [54, 118] width 5 height 0
click at [0, 0] on input "checkbox" at bounding box center [0, 0] width 0 height 0
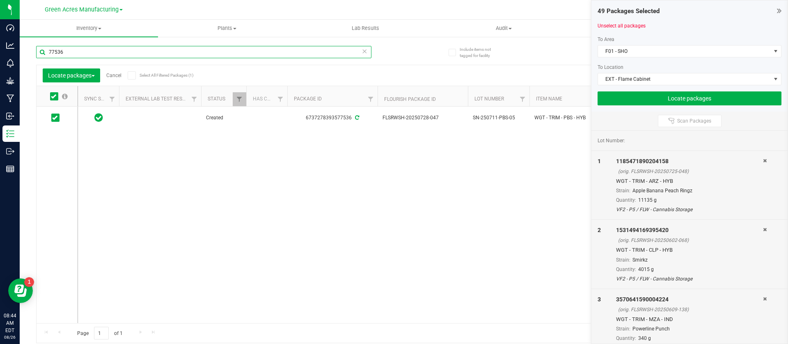
click at [73, 55] on input "77536" at bounding box center [203, 52] width 335 height 12
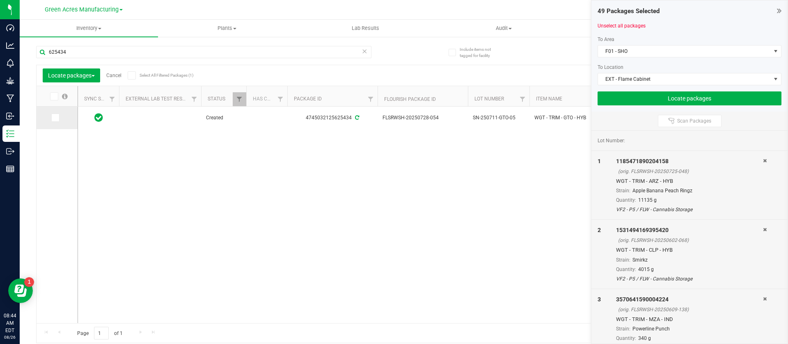
click at [52, 118] on span at bounding box center [55, 118] width 8 height 8
click at [0, 0] on input "checkbox" at bounding box center [0, 0] width 0 height 0
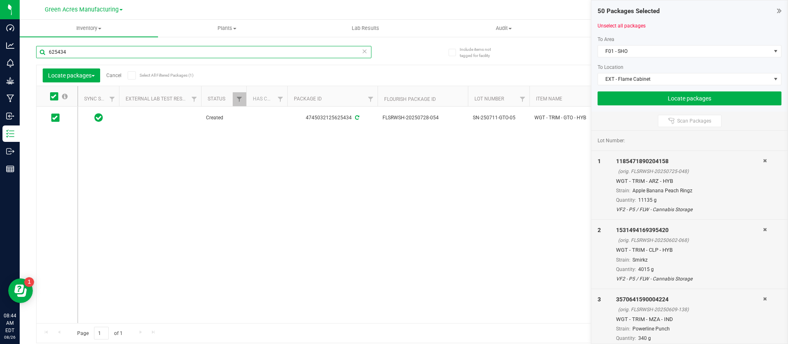
click at [79, 46] on input "625434" at bounding box center [203, 52] width 335 height 12
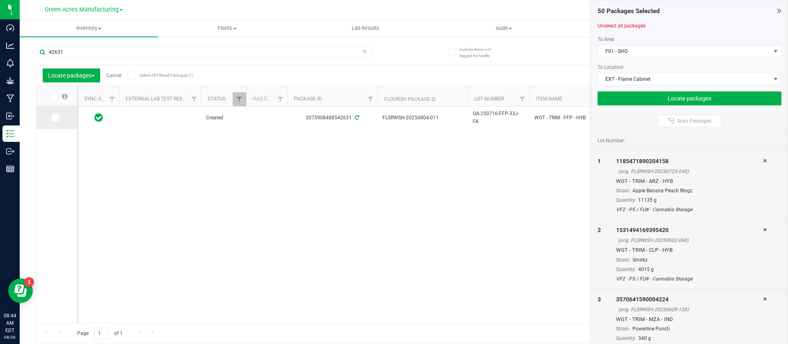
click at [55, 118] on icon at bounding box center [54, 118] width 5 height 0
click at [0, 0] on input "checkbox" at bounding box center [0, 0] width 0 height 0
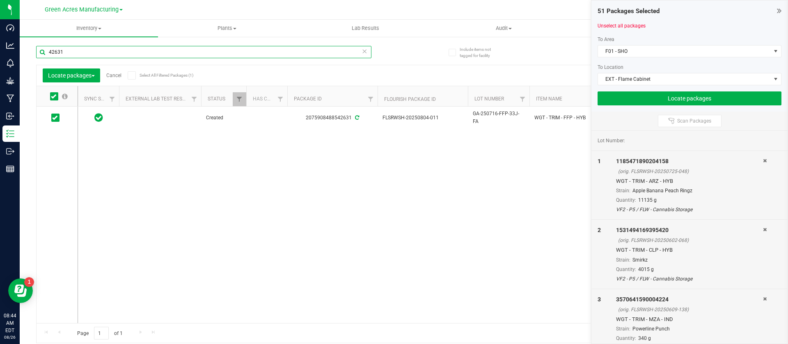
click at [72, 51] on input "42631" at bounding box center [203, 52] width 335 height 12
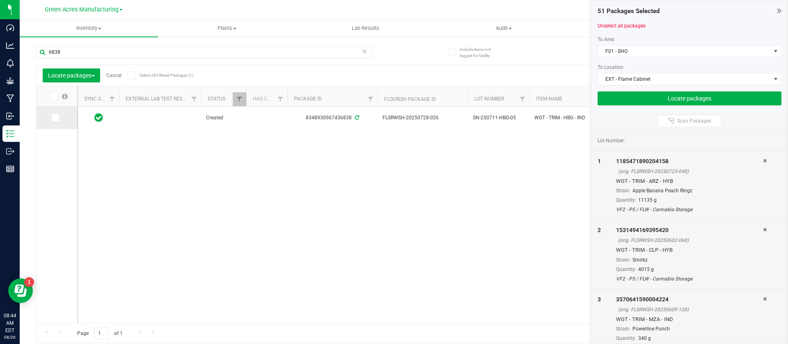
click at [55, 118] on icon at bounding box center [54, 118] width 5 height 0
click at [0, 0] on input "checkbox" at bounding box center [0, 0] width 0 height 0
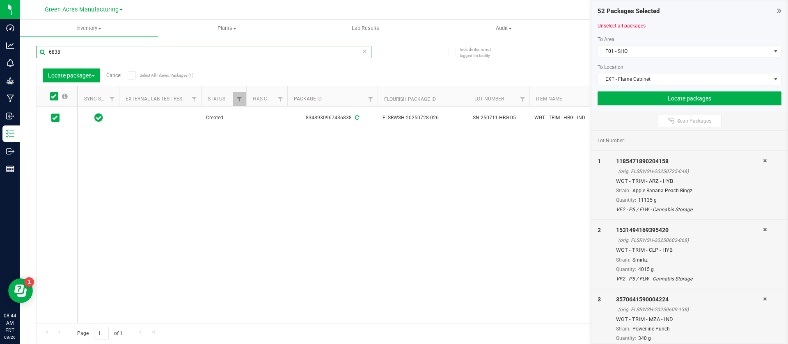
click at [70, 48] on input "6838" at bounding box center [203, 52] width 335 height 12
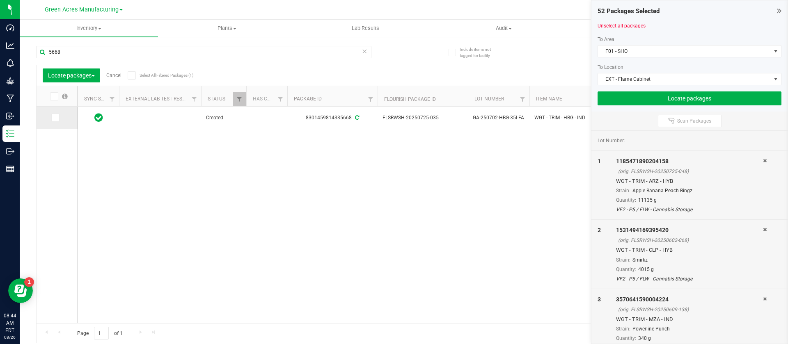
click at [56, 118] on icon at bounding box center [54, 118] width 5 height 0
click at [0, 0] on input "checkbox" at bounding box center [0, 0] width 0 height 0
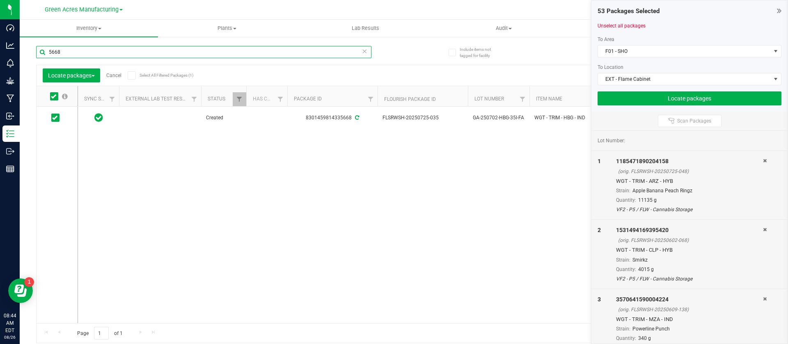
click at [64, 55] on input "5668" at bounding box center [203, 52] width 335 height 12
type input "4220"
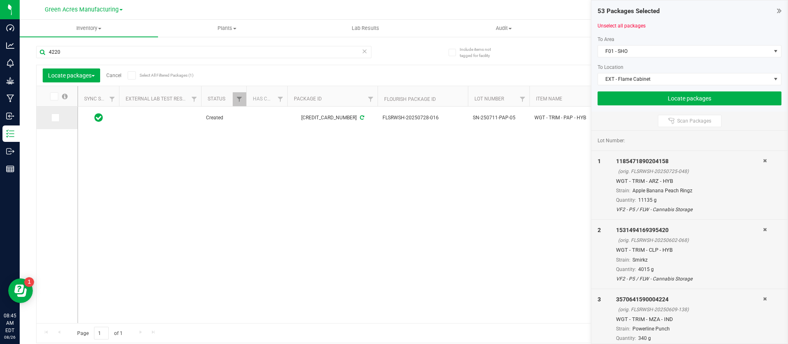
click at [55, 118] on icon at bounding box center [54, 118] width 5 height 0
click at [0, 0] on input "checkbox" at bounding box center [0, 0] width 0 height 0
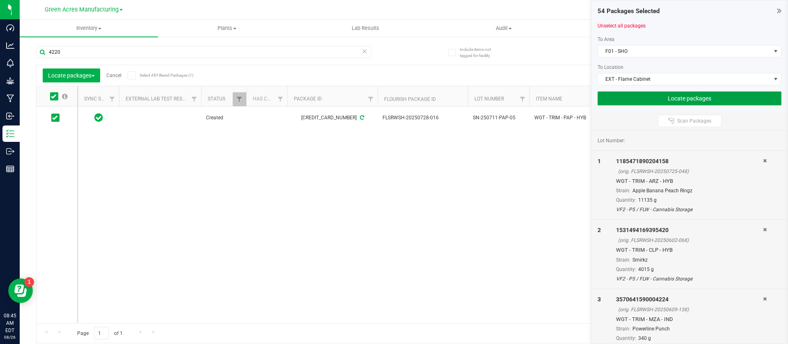
click at [612, 104] on button "Locate packages" at bounding box center [689, 99] width 184 height 14
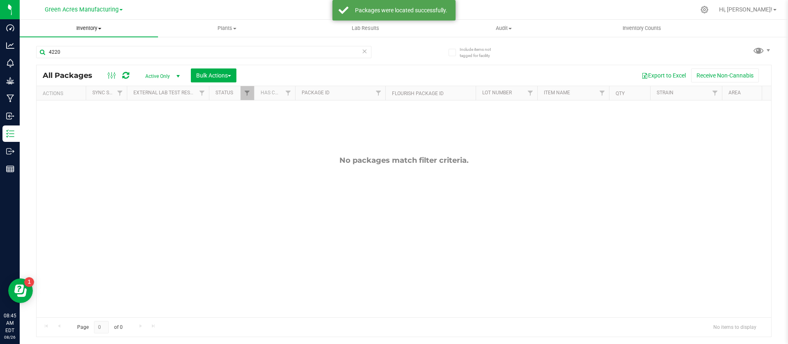
click at [89, 31] on span "Inventory" at bounding box center [89, 28] width 138 height 7
click at [59, 52] on span "All packages" at bounding box center [48, 49] width 56 height 7
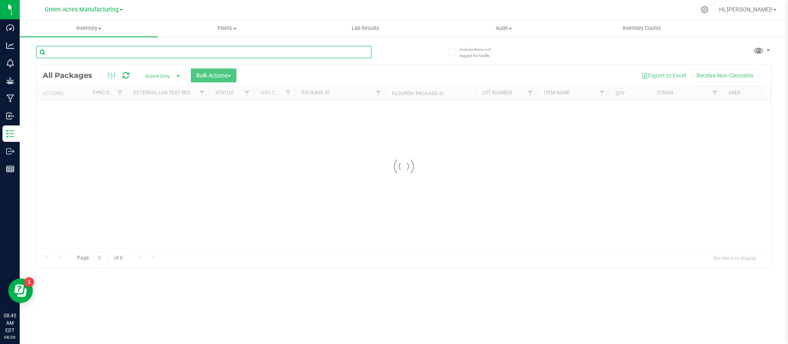
click at [59, 52] on input "text" at bounding box center [203, 52] width 335 height 12
click at [77, 56] on input "91130330" at bounding box center [203, 52] width 335 height 12
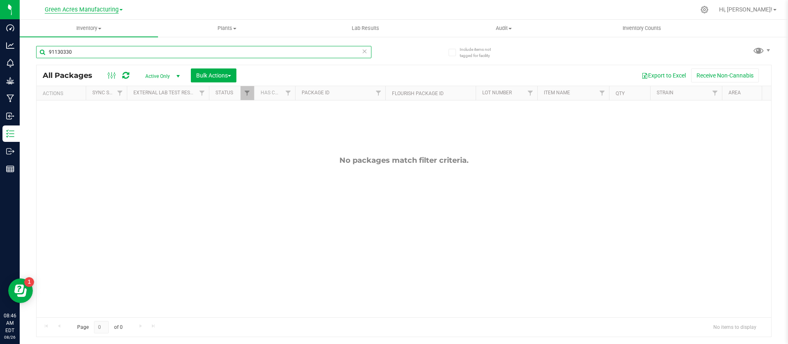
type input "91130330"
click at [82, 9] on span "Green Acres Manufacturing" at bounding box center [82, 9] width 74 height 7
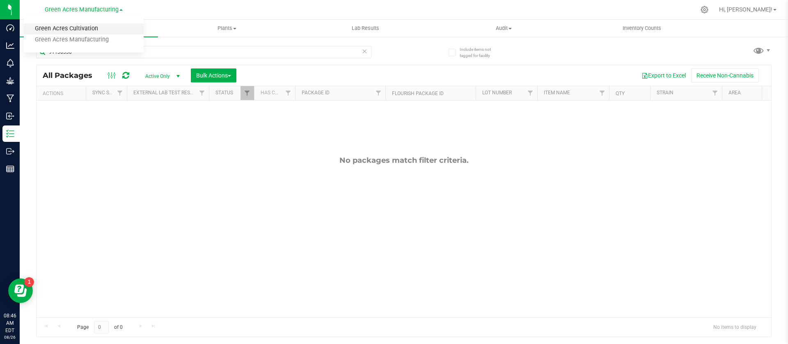
click at [78, 26] on link "Green Acres Cultivation" at bounding box center [84, 28] width 120 height 11
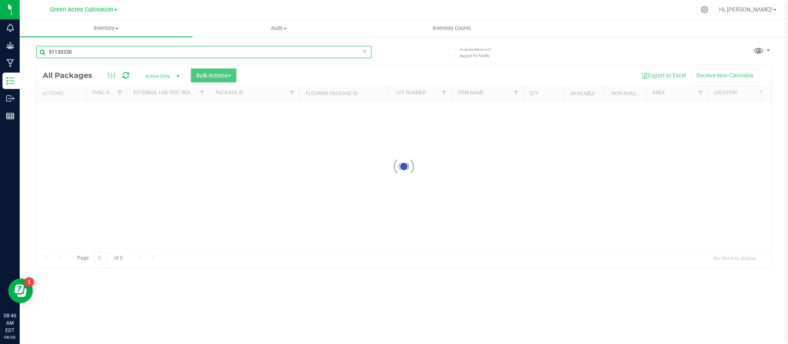
click at [80, 55] on input "91130330" at bounding box center [203, 52] width 335 height 12
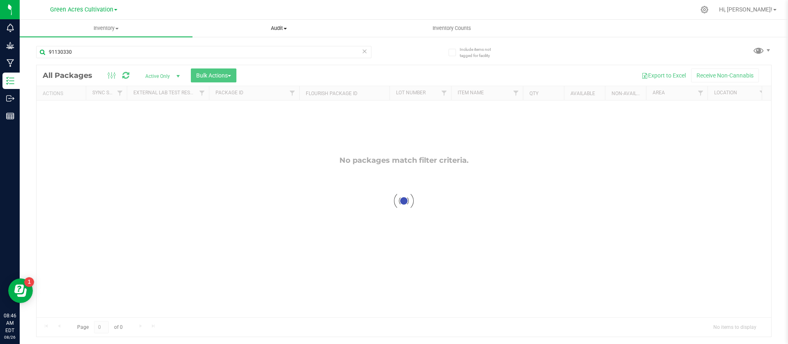
click at [210, 33] on uib-tab-heading "Audit Inventory auditing Package history" at bounding box center [279, 28] width 172 height 16
click at [220, 14] on div at bounding box center [421, 10] width 548 height 16
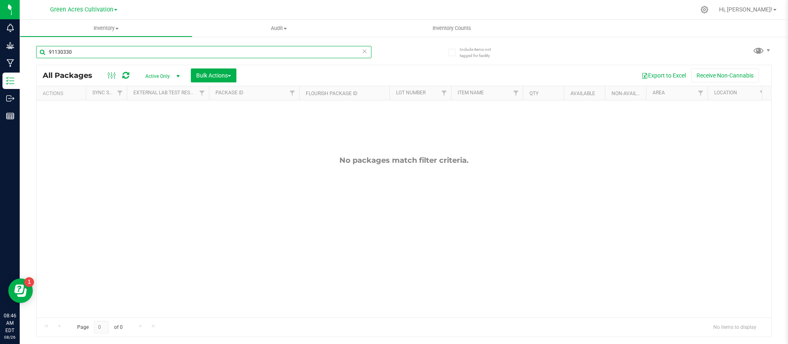
drag, startPoint x: 57, startPoint y: 53, endPoint x: 47, endPoint y: 50, distance: 10.5
click at [47, 50] on input "91130330" at bounding box center [203, 52] width 335 height 12
click at [66, 55] on input "30330" at bounding box center [203, 52] width 335 height 12
type input "30330"
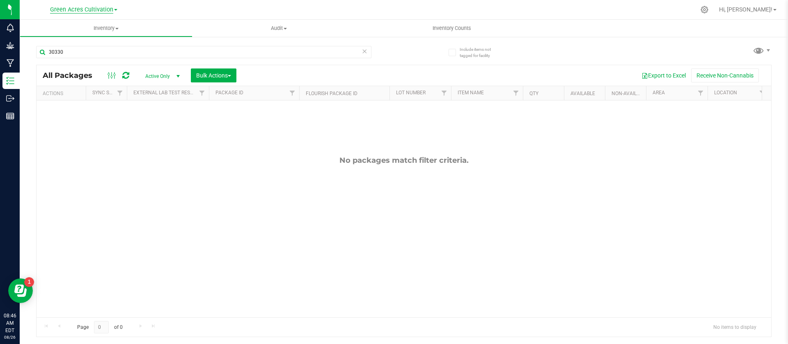
click at [91, 6] on span "Green Acres Cultivation" at bounding box center [81, 9] width 63 height 7
click at [72, 40] on link "Green Acres Manufacturing" at bounding box center [84, 39] width 120 height 11
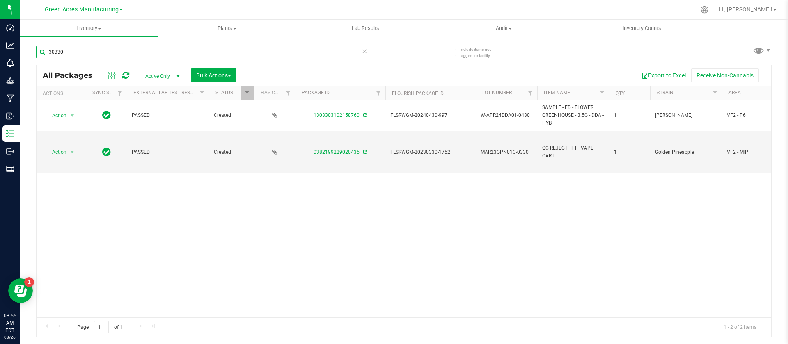
click at [53, 53] on input "30330" at bounding box center [203, 52] width 335 height 12
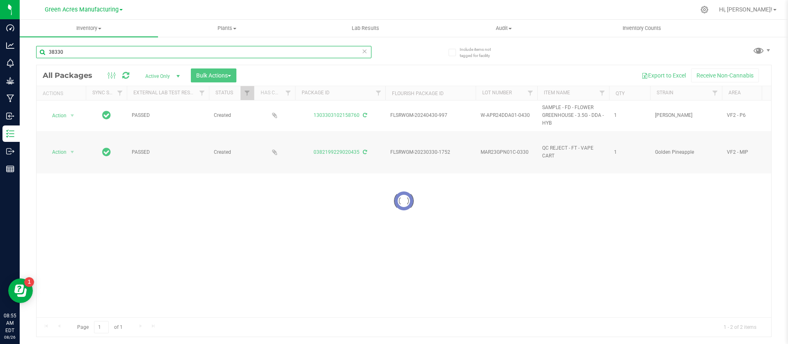
type input "38330"
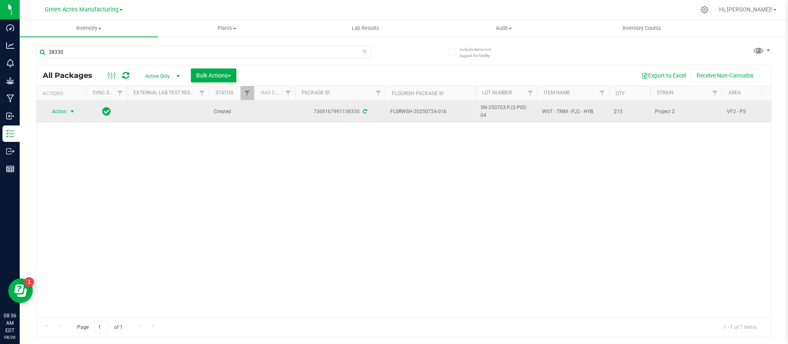
click at [59, 109] on span "Action" at bounding box center [56, 111] width 22 height 11
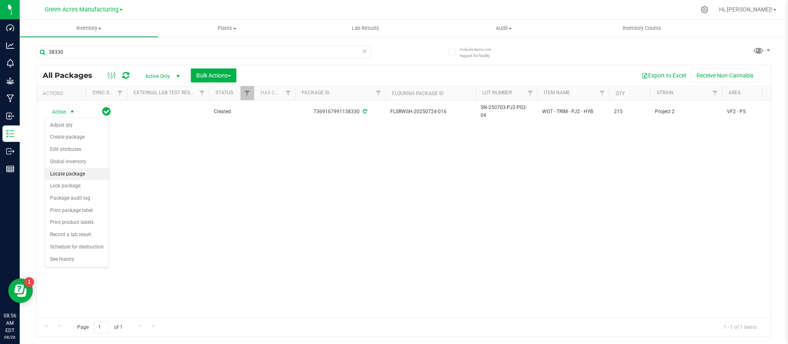
click at [71, 173] on li "Locate package" at bounding box center [77, 174] width 64 height 12
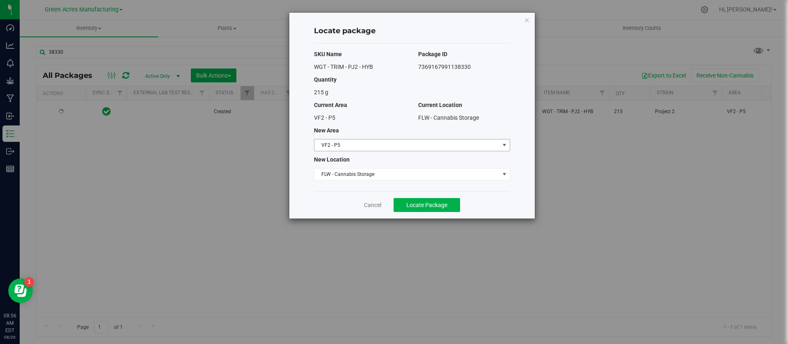
click at [350, 145] on span "VF2 - P5" at bounding box center [406, 145] width 185 height 11
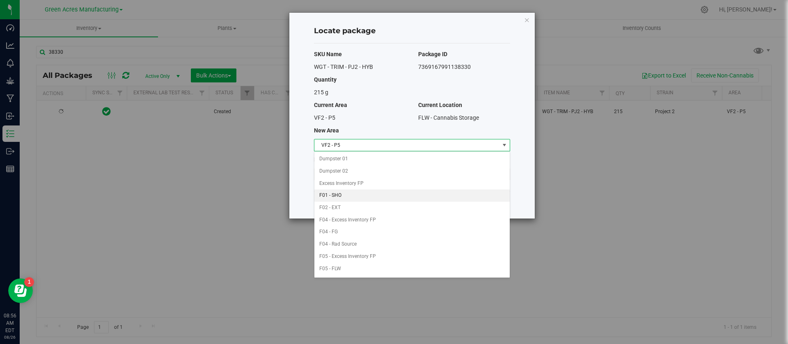
click at [341, 190] on li "F01 - SHO" at bounding box center [411, 196] width 195 height 12
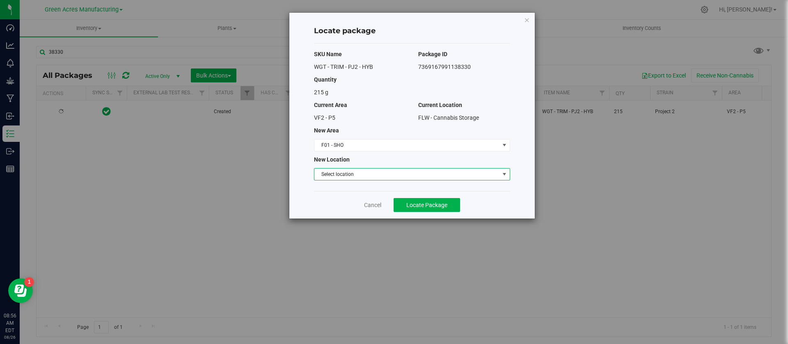
click at [343, 174] on span "Select location" at bounding box center [406, 174] width 185 height 11
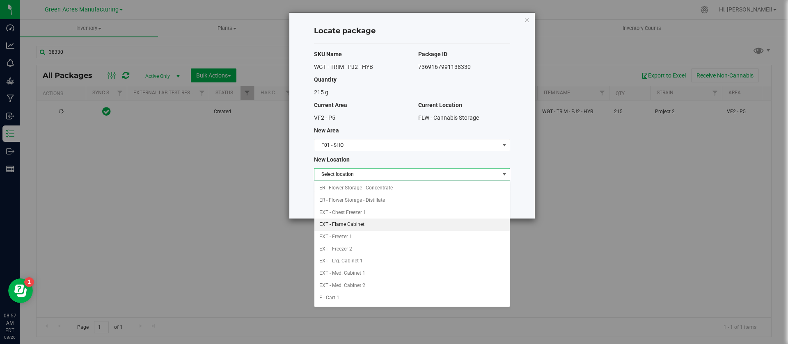
click at [358, 222] on li "EXT - Flame Cabinet" at bounding box center [411, 225] width 195 height 12
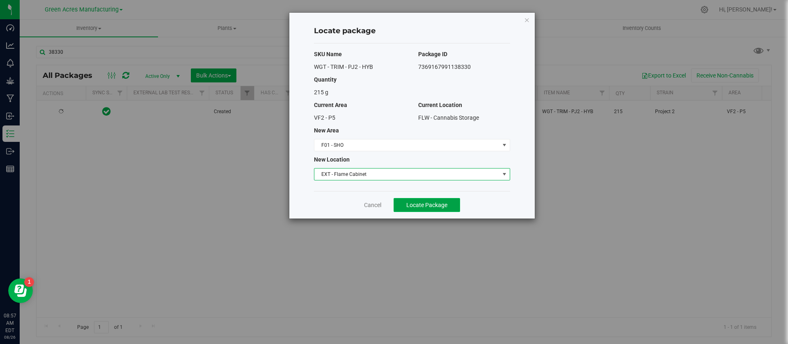
click at [412, 209] on button "Locate Package" at bounding box center [427, 205] width 66 height 14
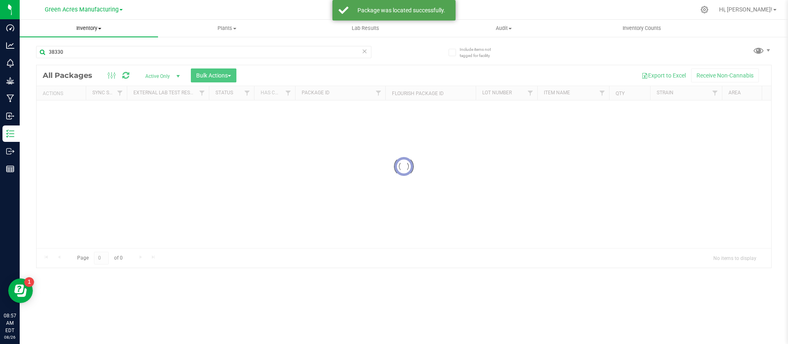
click at [90, 28] on span "Inventory" at bounding box center [89, 28] width 138 height 7
click at [57, 51] on span "All packages" at bounding box center [48, 49] width 56 height 7
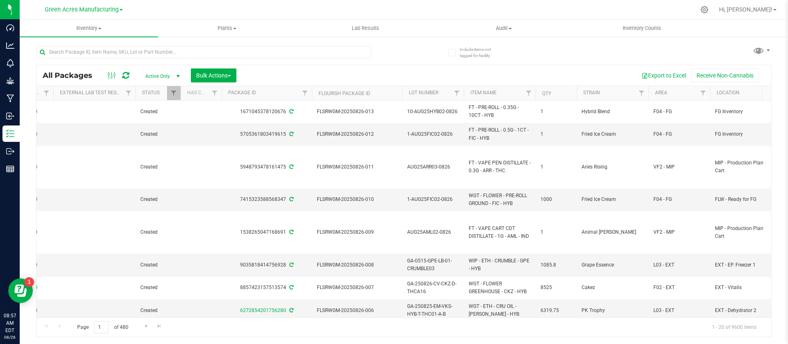
scroll to position [0, 255]
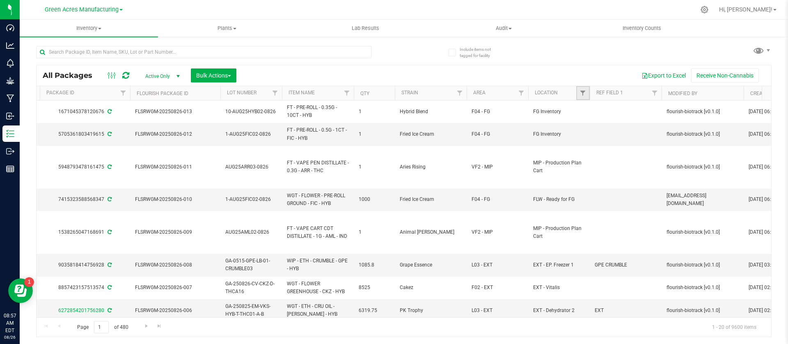
click at [589, 92] on link "Filter" at bounding box center [583, 93] width 14 height 14
type input "ext - flam"
click at [593, 134] on li "EXT - Flame Cabinet" at bounding box center [623, 130] width 85 height 9
click at [590, 129] on label "EXT - Flame Cabinet" at bounding box center [611, 130] width 54 height 5
click at [590, 129] on input "EXT - Flame Cabinet" at bounding box center [586, 130] width 5 height 5
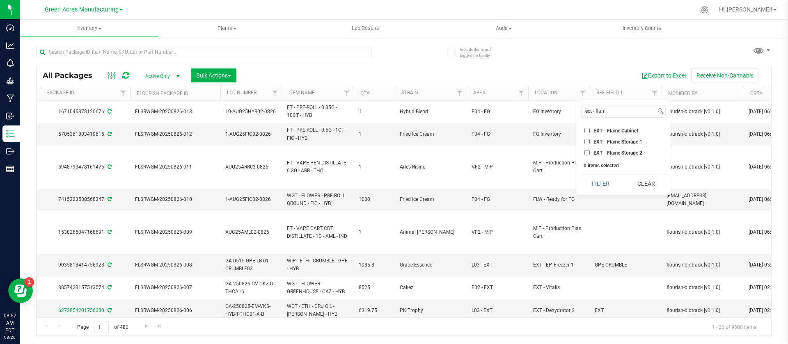
checkbox input "true"
click at [604, 190] on button "Filter" at bounding box center [600, 184] width 39 height 18
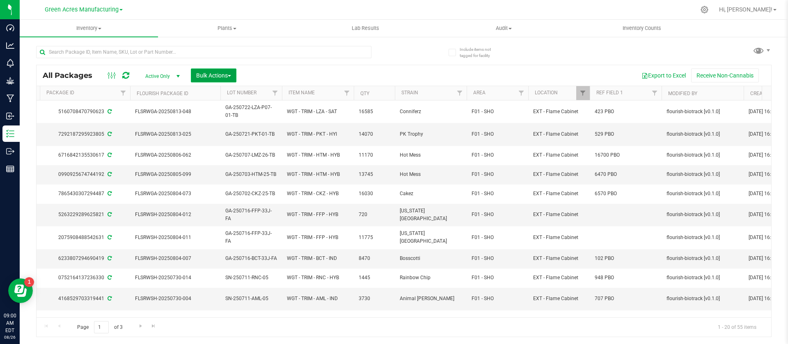
click at [219, 75] on span "Bulk Actions" at bounding box center [213, 75] width 35 height 7
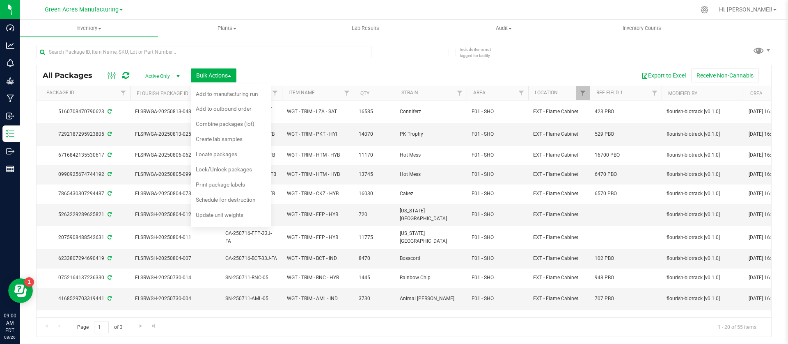
click at [277, 71] on div "Export to Excel Receive Non-Cannabis" at bounding box center [504, 76] width 522 height 14
click at [260, 73] on div "Export to Excel Receive Non-Cannabis" at bounding box center [504, 76] width 522 height 14
click at [660, 73] on button "Export to Excel" at bounding box center [663, 76] width 55 height 14
click at [221, 151] on span "Locate packages" at bounding box center [216, 154] width 41 height 7
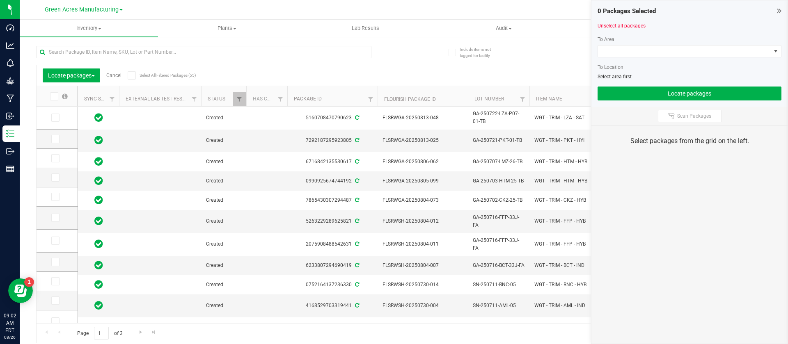
click at [55, 96] on icon at bounding box center [53, 96] width 5 height 0
click at [0, 0] on input "checkbox" at bounding box center [0, 0] width 0 height 0
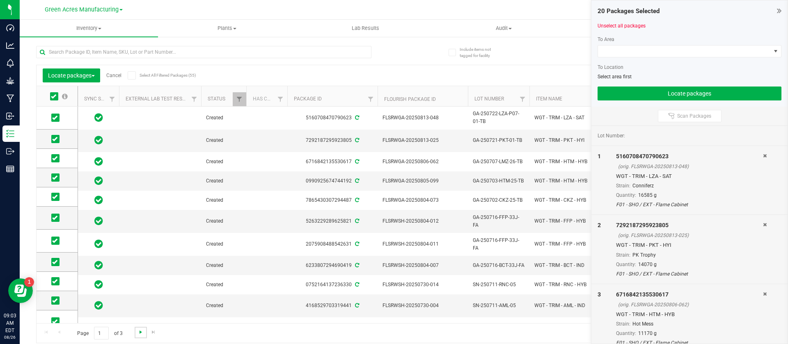
click at [142, 333] on span "Go to the next page" at bounding box center [140, 332] width 7 height 7
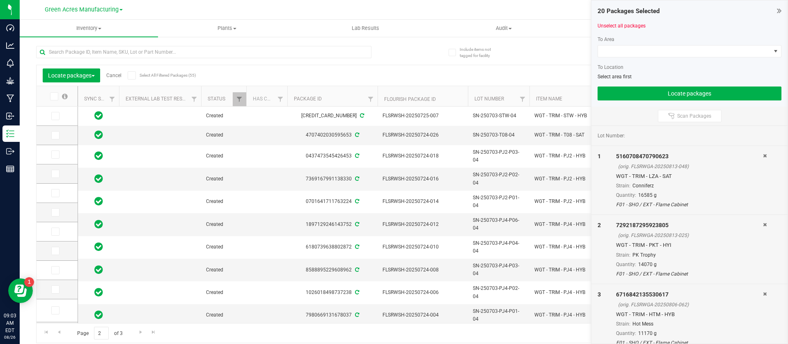
click at [53, 96] on icon at bounding box center [53, 96] width 5 height 0
click at [0, 0] on input "checkbox" at bounding box center [0, 0] width 0 height 0
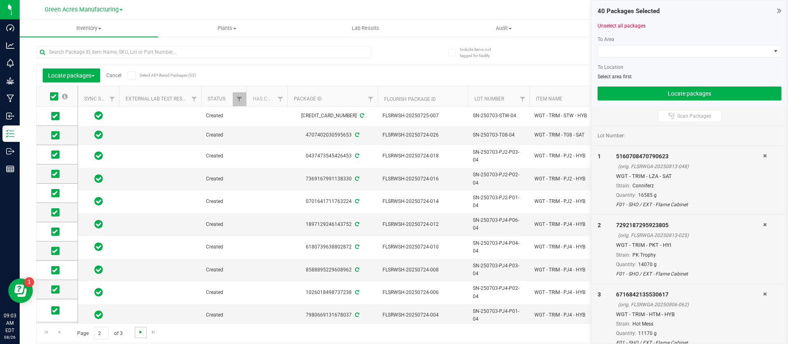
click at [140, 333] on span "Go to the next page" at bounding box center [140, 332] width 7 height 7
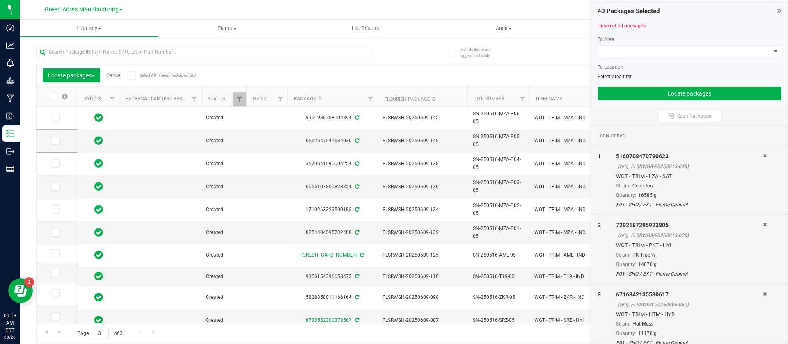
click at [54, 96] on icon at bounding box center [53, 96] width 5 height 0
click at [0, 0] on input "checkbox" at bounding box center [0, 0] width 0 height 0
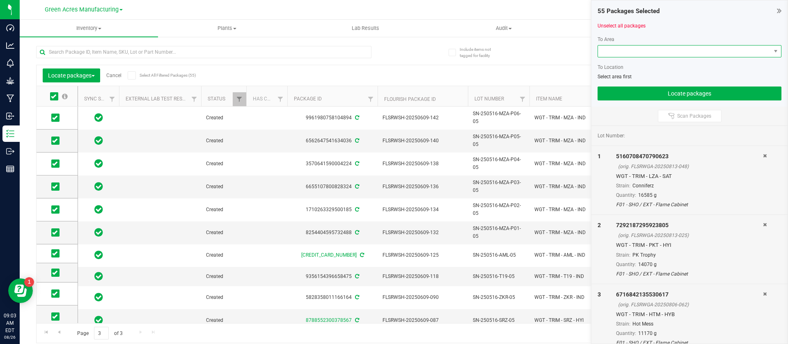
click at [650, 47] on span at bounding box center [684, 51] width 173 height 11
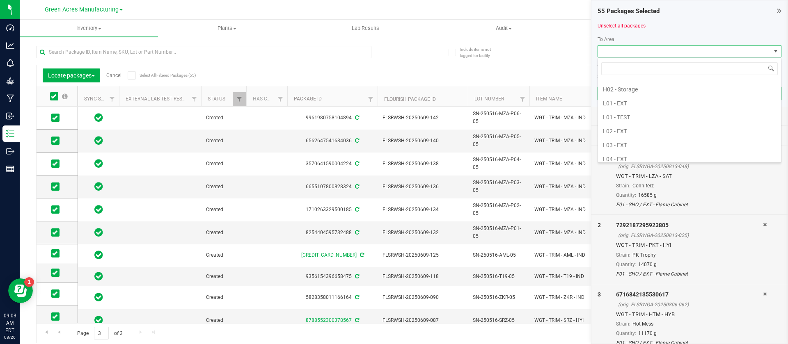
scroll to position [172, 0]
click at [648, 99] on li "L01 - EXT" at bounding box center [689, 95] width 183 height 14
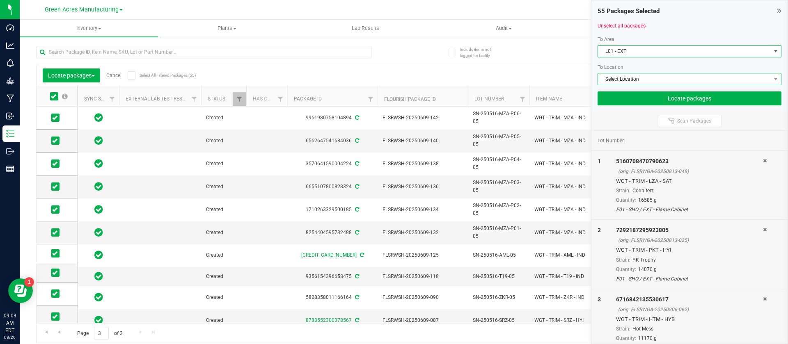
click at [626, 77] on span "Select Location" at bounding box center [684, 78] width 173 height 11
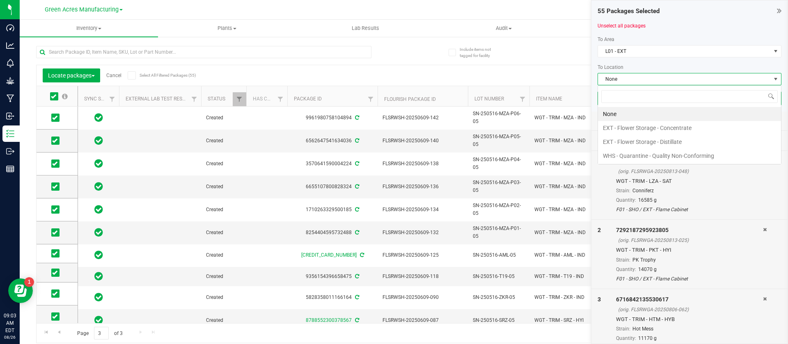
scroll to position [12, 184]
click at [625, 142] on li "EXT - Flower Storage - Distillate" at bounding box center [689, 142] width 183 height 14
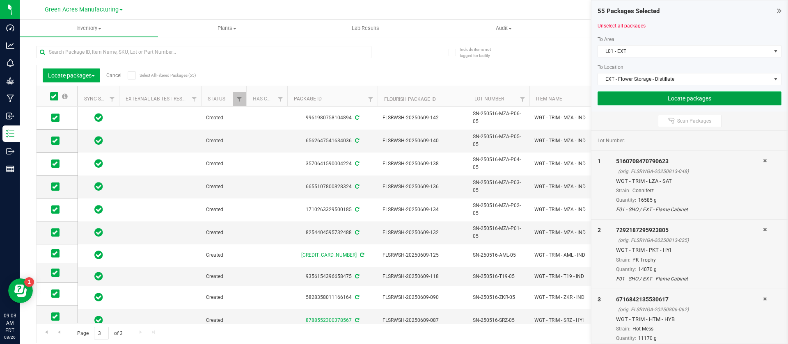
click at [622, 105] on button "Locate packages" at bounding box center [689, 99] width 184 height 14
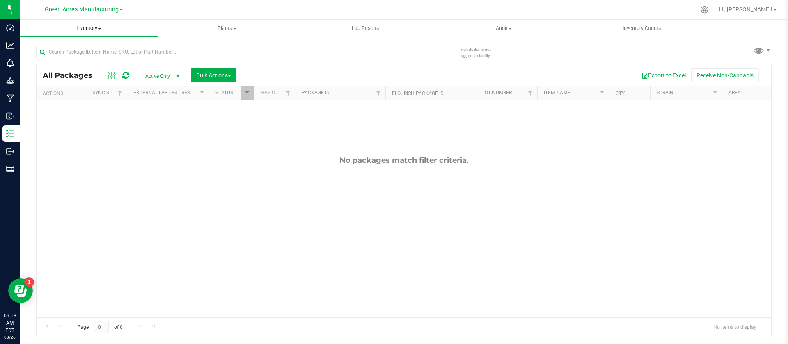
click at [87, 26] on span "Inventory" at bounding box center [89, 28] width 138 height 7
click at [62, 47] on span "All packages" at bounding box center [48, 49] width 56 height 7
